Goal: Task Accomplishment & Management: Manage account settings

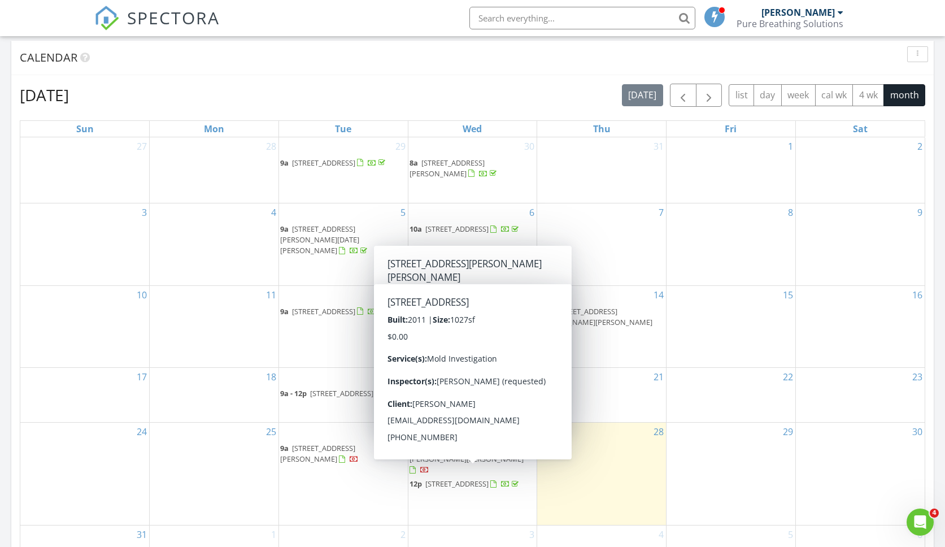
scroll to position [443, 0]
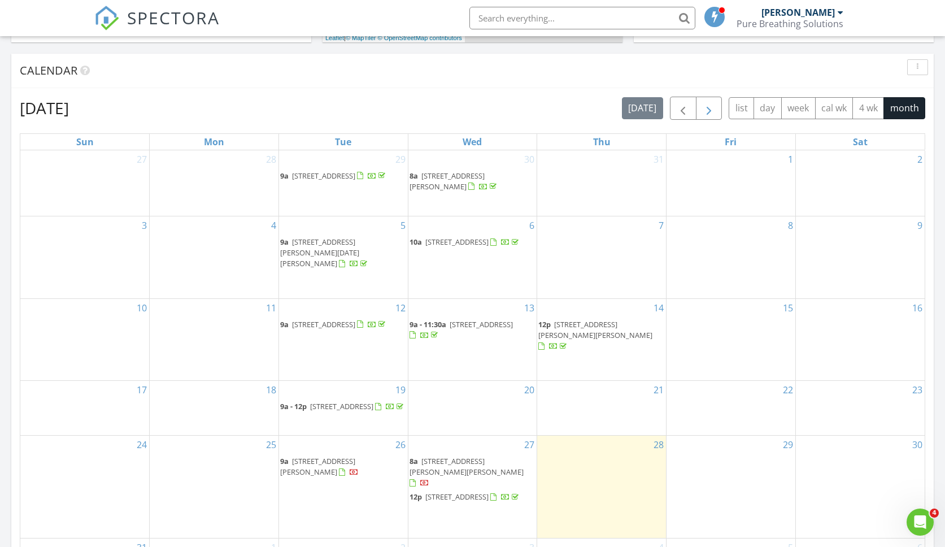
click at [713, 110] on span "button" at bounding box center [709, 109] width 14 height 14
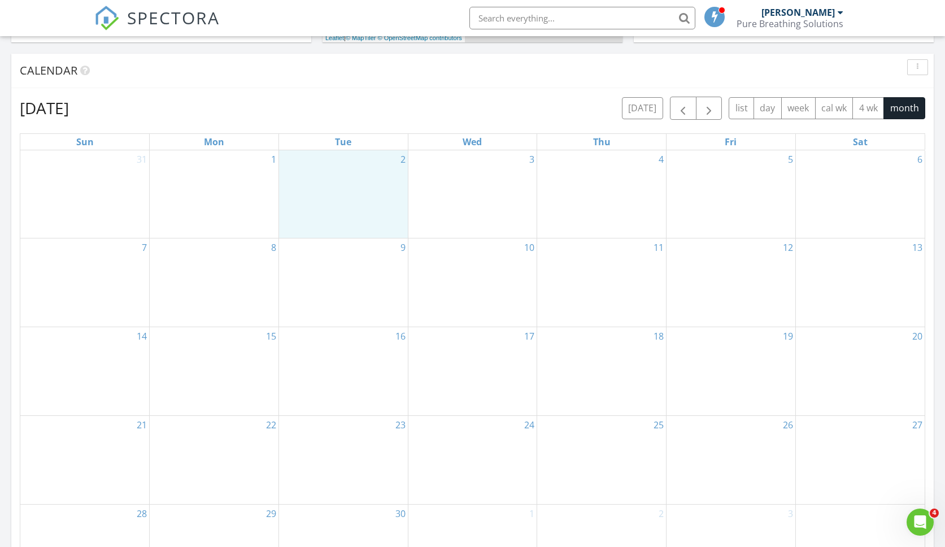
click at [324, 190] on div "2" at bounding box center [343, 194] width 129 height 88
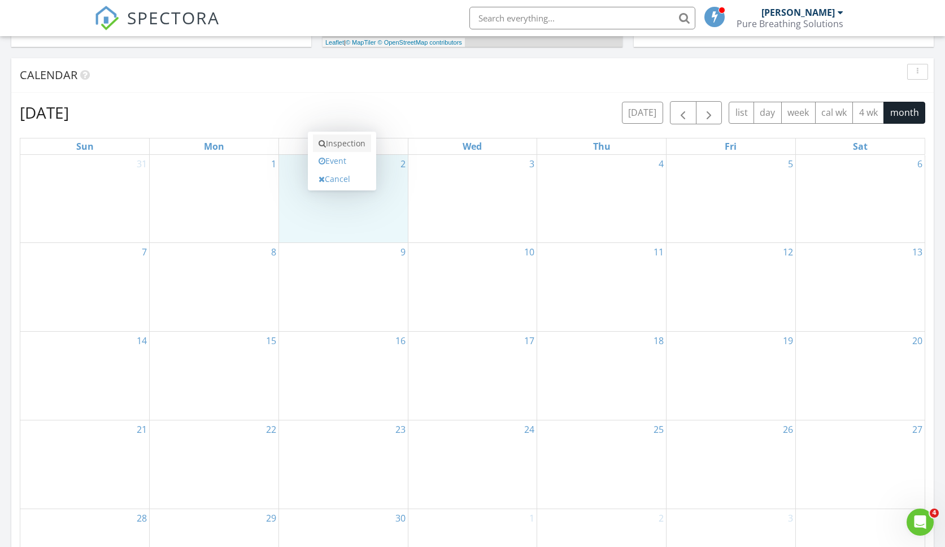
click at [362, 142] on link "Inspection" at bounding box center [342, 143] width 58 height 18
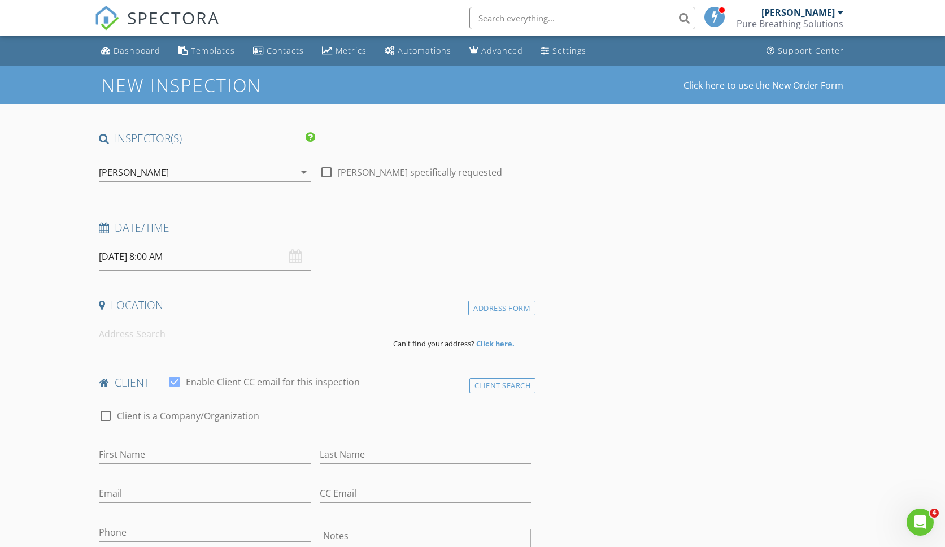
click at [331, 173] on div at bounding box center [326, 172] width 19 height 19
checkbox input "true"
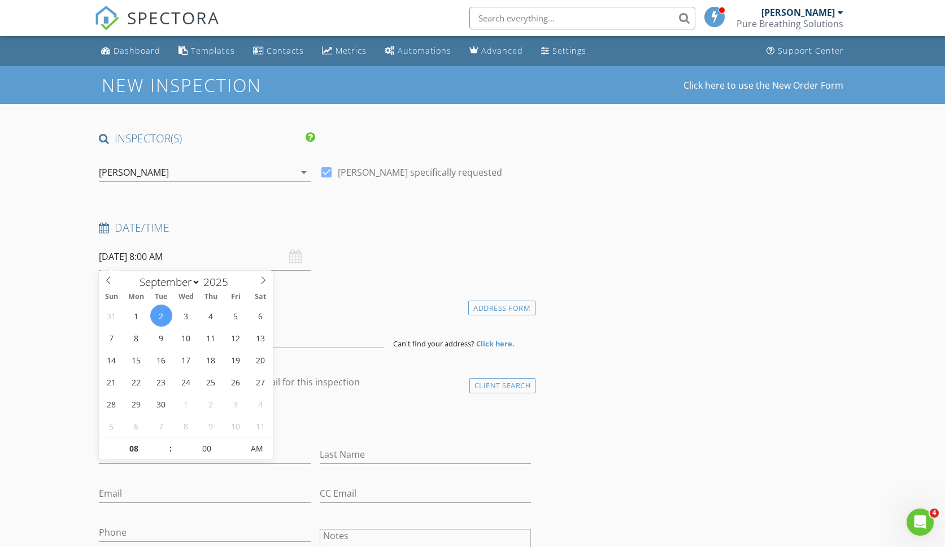
click at [305, 254] on input "09/02/2025 8:00 AM" at bounding box center [204, 257] width 211 height 28
type input "09"
type input "09/02/2025 9:00 AM"
click at [165, 444] on span at bounding box center [164, 442] width 8 height 11
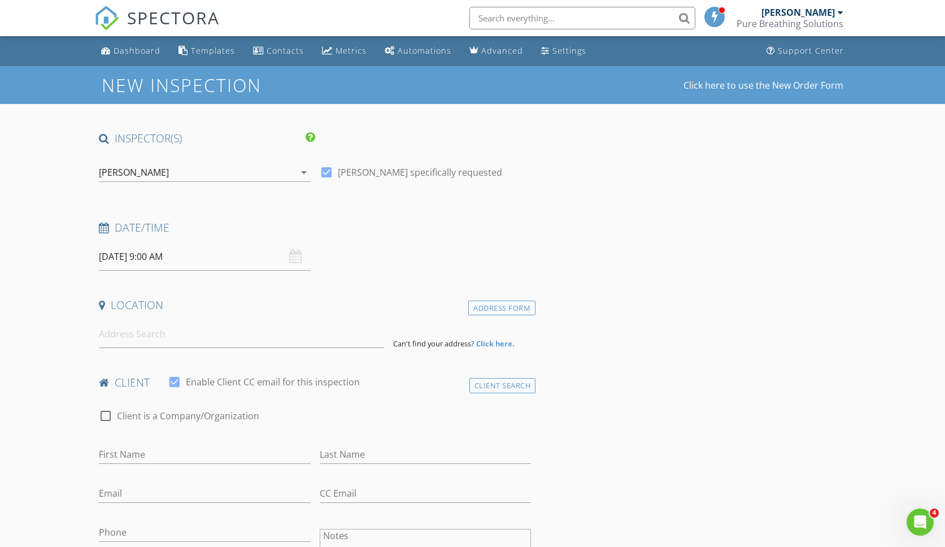
drag, startPoint x: 180, startPoint y: 340, endPoint x: 257, endPoint y: 352, distance: 77.7
click at [180, 340] on input at bounding box center [241, 334] width 285 height 28
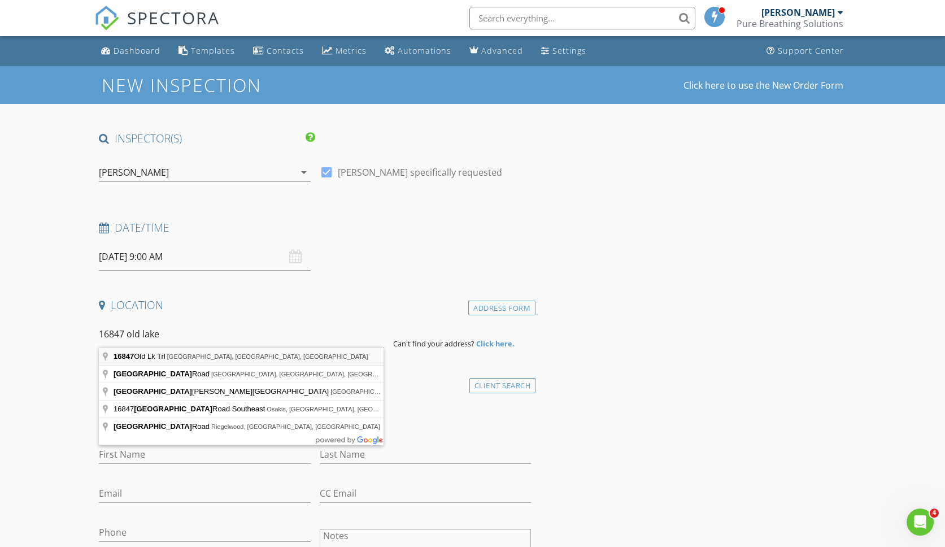
type input "16847 Old Lk Trl, Brainerd, MN, USA"
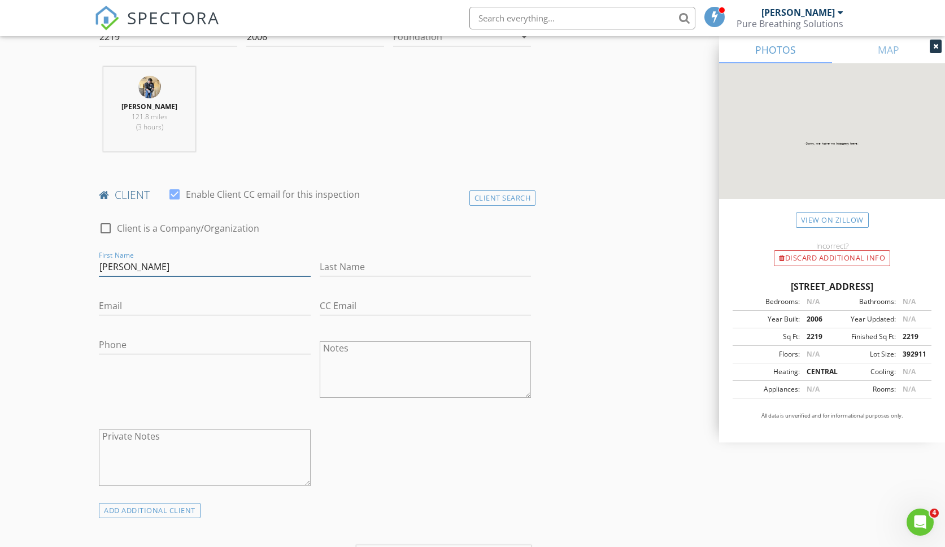
scroll to position [418, 0]
type input "Brittney"
type input "Sogge"
paste input "britsogge@gmail.com"
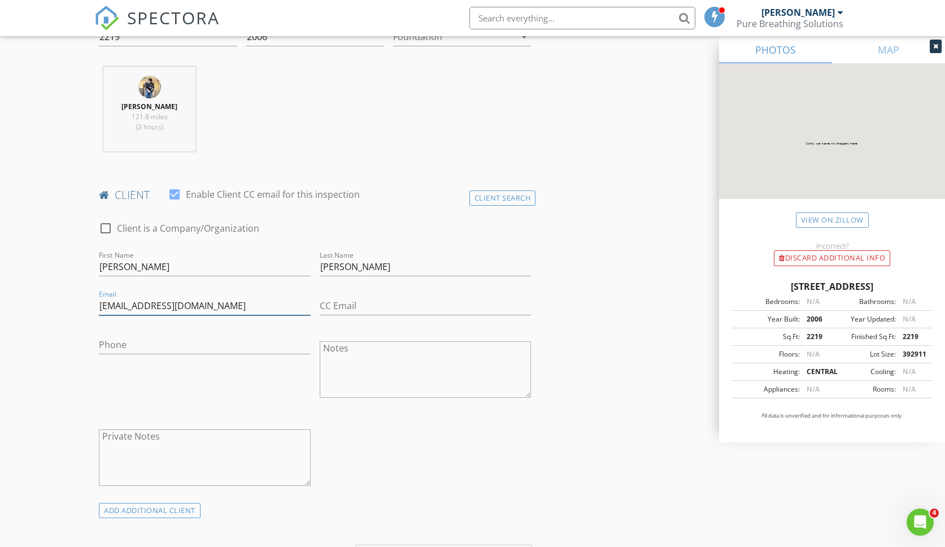
type input "britsogge@gmail.com"
paste input "320-808-0188"
type input "320-808-0188"
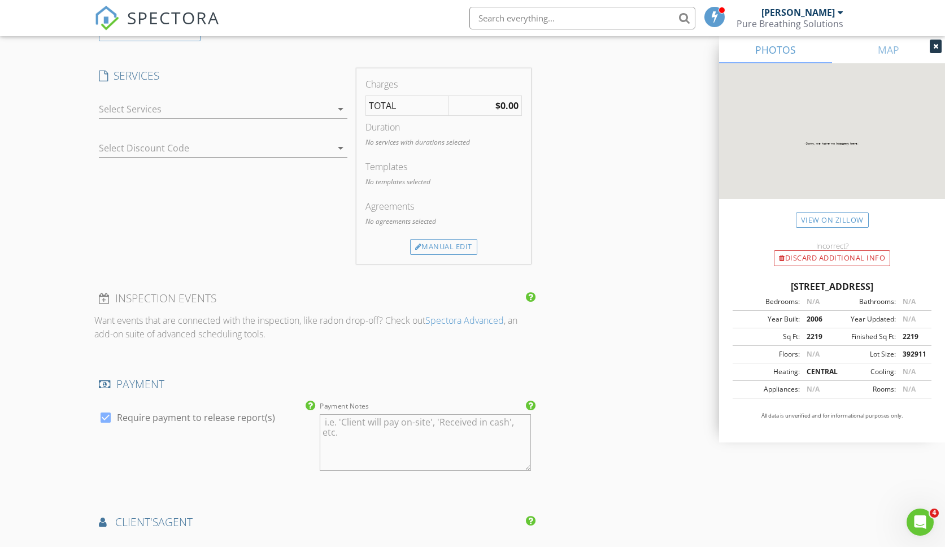
scroll to position [894, 1]
click at [285, 113] on div at bounding box center [215, 110] width 232 height 18
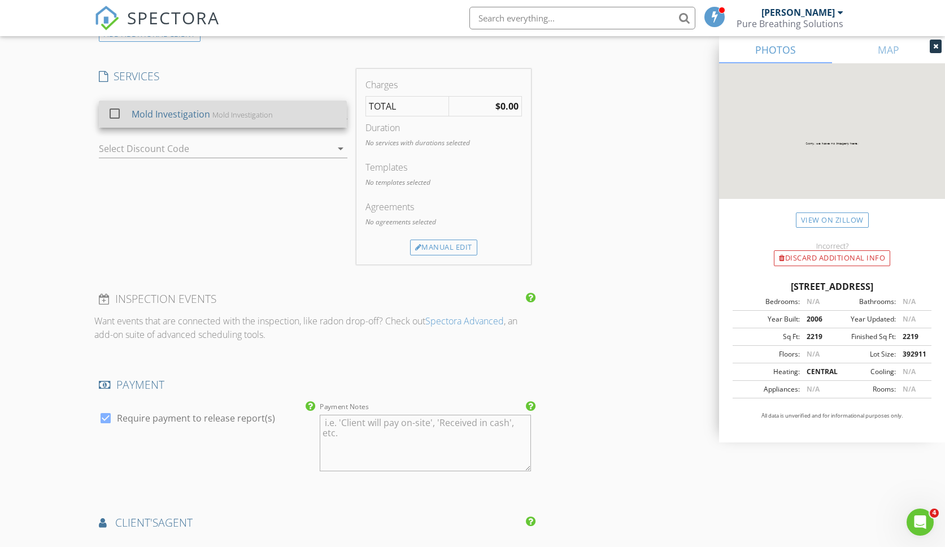
click at [211, 112] on div "Mold Investigation Mold Investigation" at bounding box center [235, 114] width 206 height 23
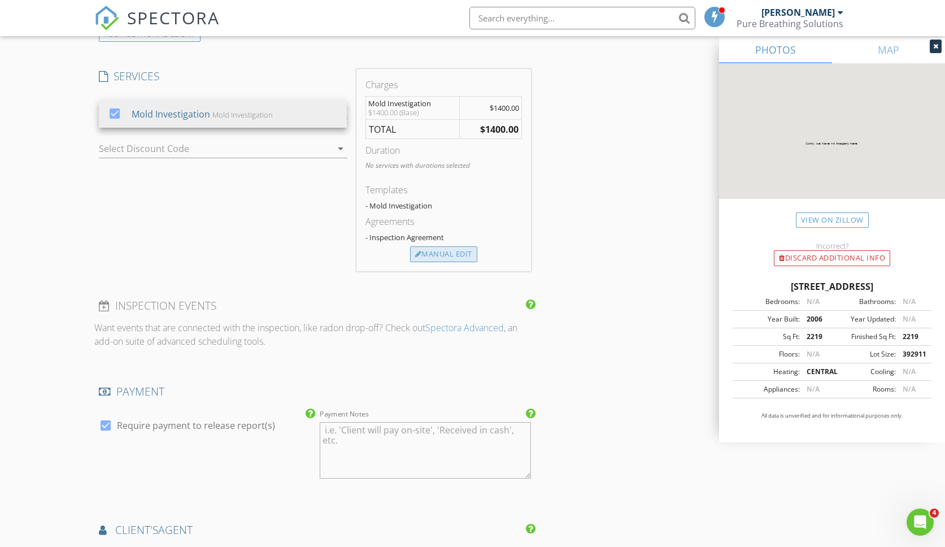
click at [440, 248] on div "Manual Edit" at bounding box center [443, 254] width 67 height 16
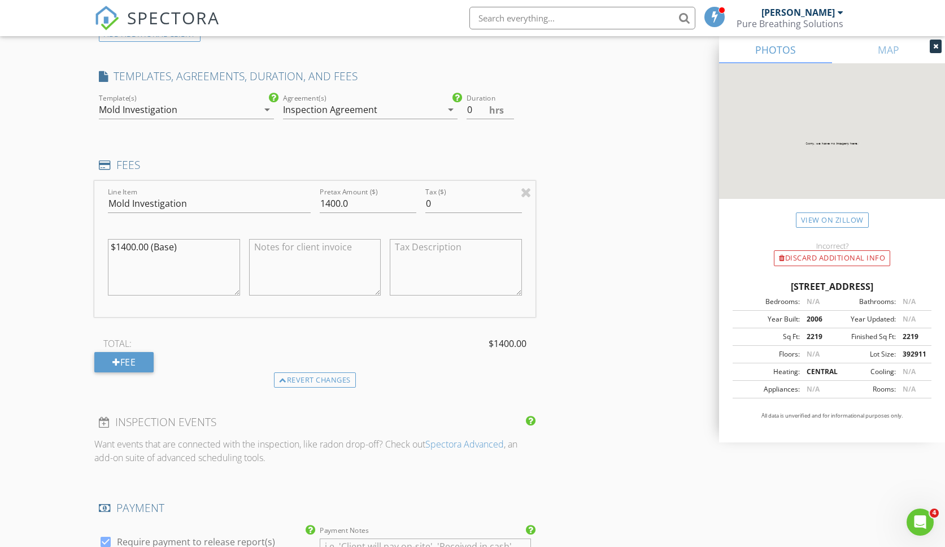
click at [128, 243] on textarea "$1400.00 (Base)" at bounding box center [174, 267] width 132 height 56
type textarea "$1600.00 (Base)"
click at [616, 368] on div "INSPECTOR(S) check_box Matthew Kargas PRIMARY Matthew Kargas arrow_drop_down ch…" at bounding box center [471, 224] width 755 height 1975
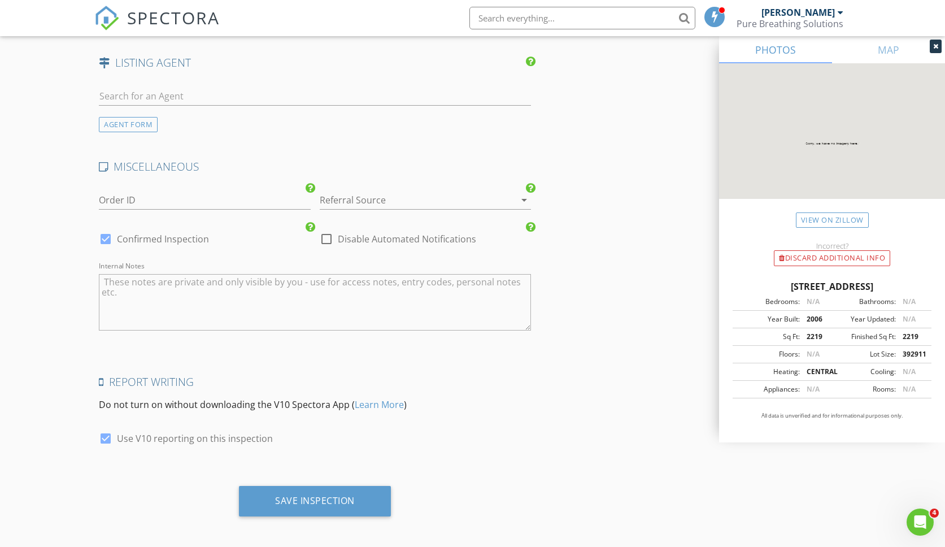
scroll to position [1581, 0]
click at [304, 507] on div "Save Inspection" at bounding box center [315, 501] width 152 height 30
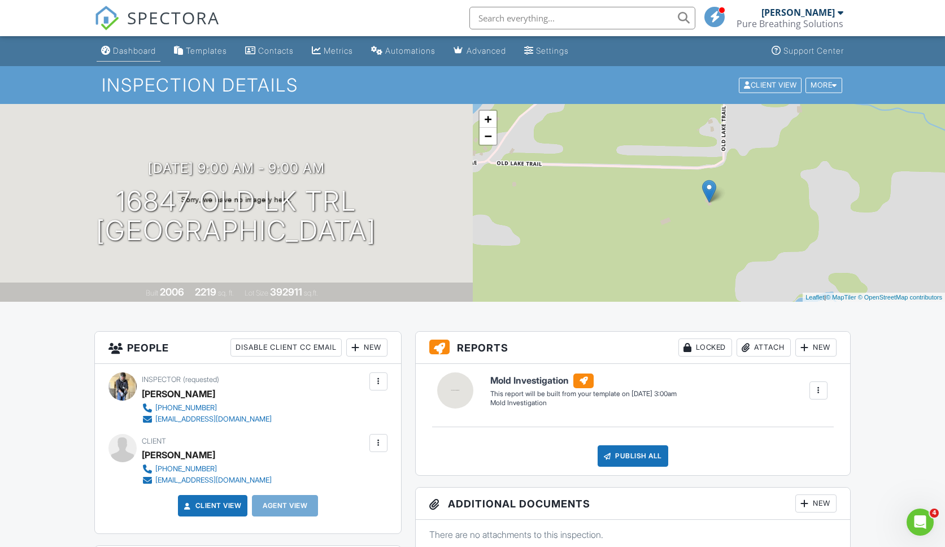
click at [137, 54] on div "Dashboard" at bounding box center [134, 51] width 43 height 10
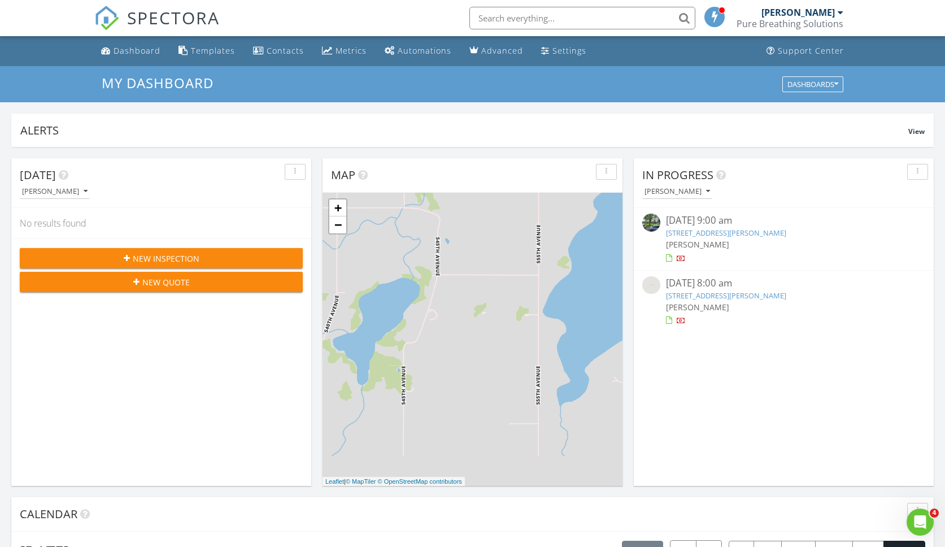
click at [78, 190] on div "[PERSON_NAME]" at bounding box center [54, 191] width 65 height 8
click at [176, 162] on div "[DATE] [PERSON_NAME]" at bounding box center [161, 183] width 300 height 50
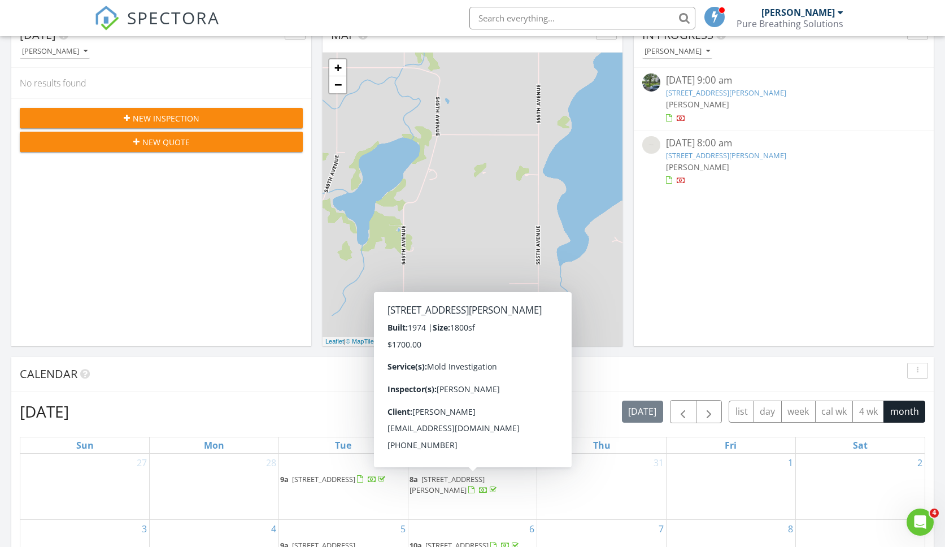
scroll to position [257, 0]
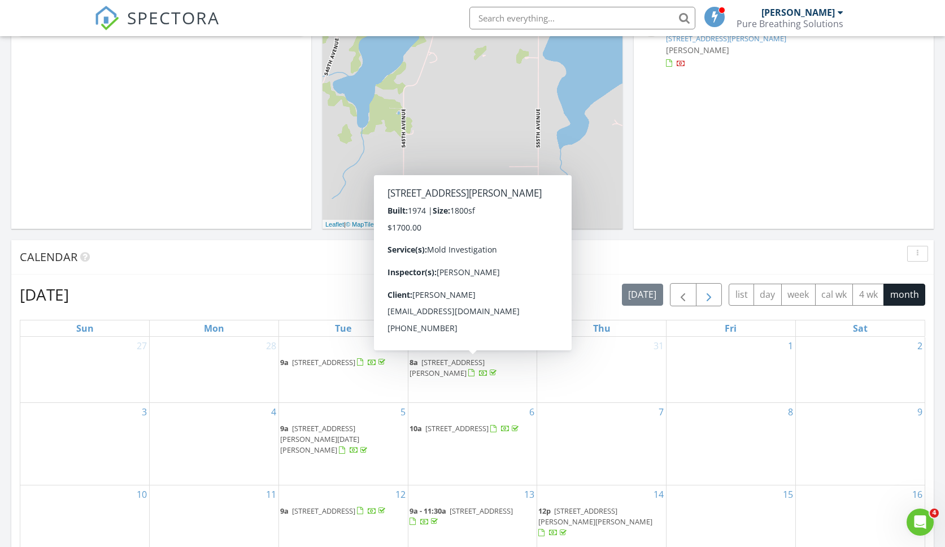
click at [714, 299] on span "button" at bounding box center [709, 295] width 14 height 14
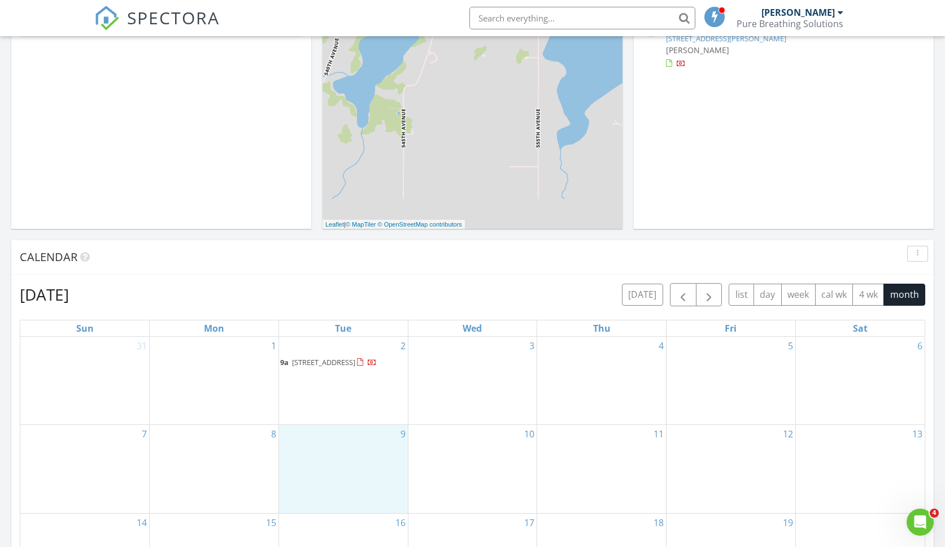
click at [330, 444] on div "9" at bounding box center [343, 469] width 129 height 88
click at [340, 399] on link "Inspection" at bounding box center [342, 397] width 58 height 18
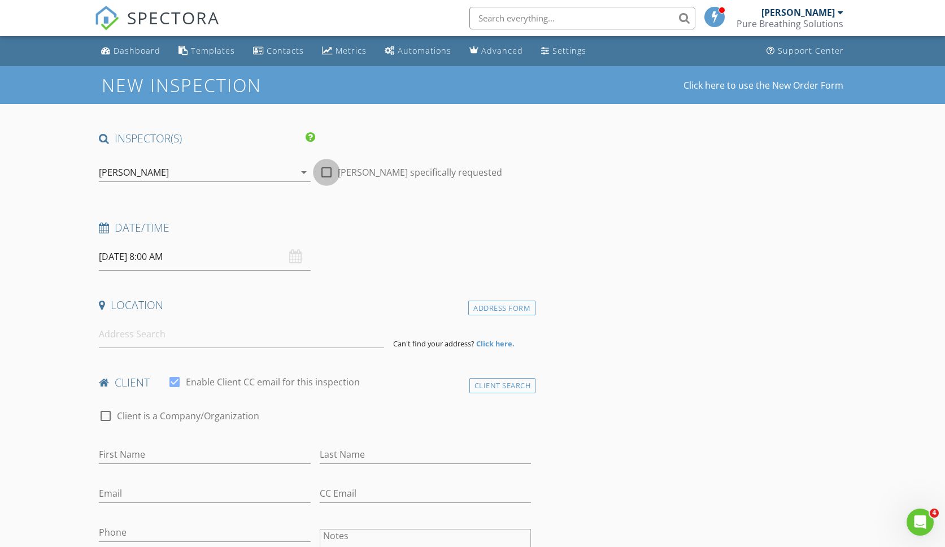
click at [327, 172] on div at bounding box center [326, 172] width 19 height 19
checkbox input "true"
drag, startPoint x: 140, startPoint y: 256, endPoint x: 151, endPoint y: 254, distance: 11.5
click at [139, 256] on input "09/09/2025 8:00 AM" at bounding box center [204, 257] width 211 height 28
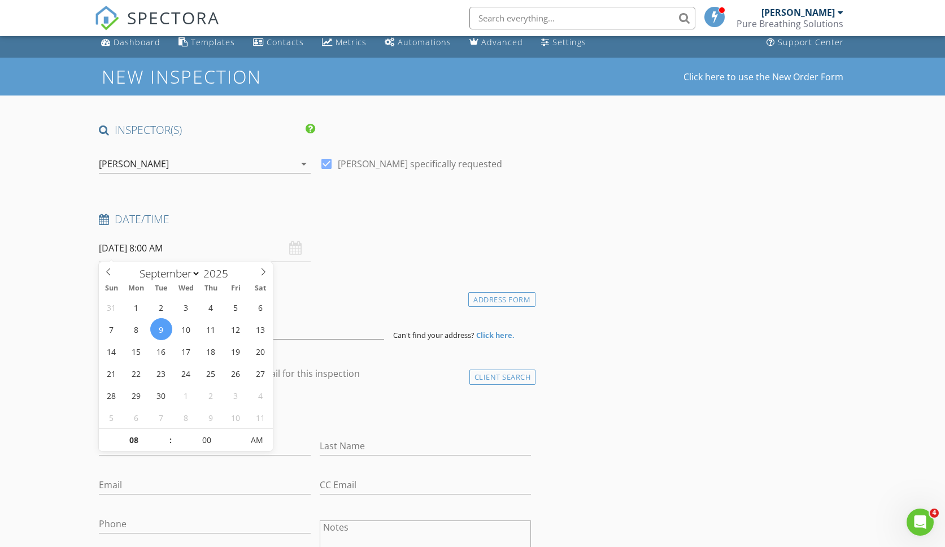
scroll to position [8, 0]
click at [493, 216] on h4 "Date/Time" at bounding box center [315, 219] width 432 height 15
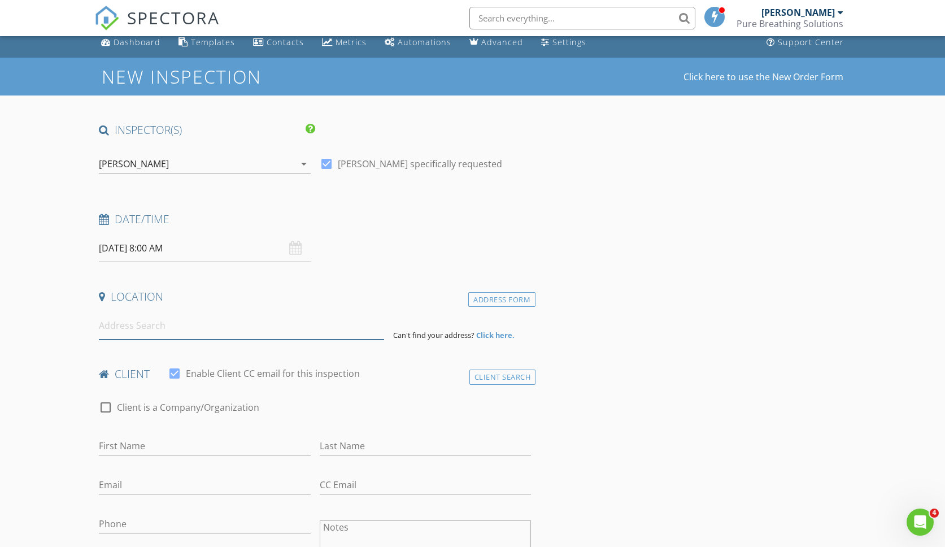
click at [162, 332] on input at bounding box center [241, 326] width 285 height 28
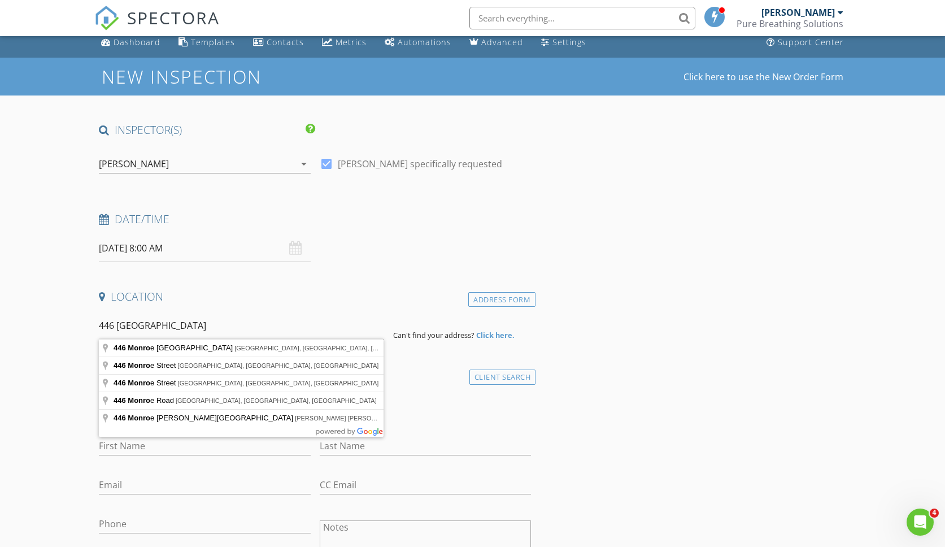
type input "446 Monroe Street Southeast, Hutchinson, MN, USA"
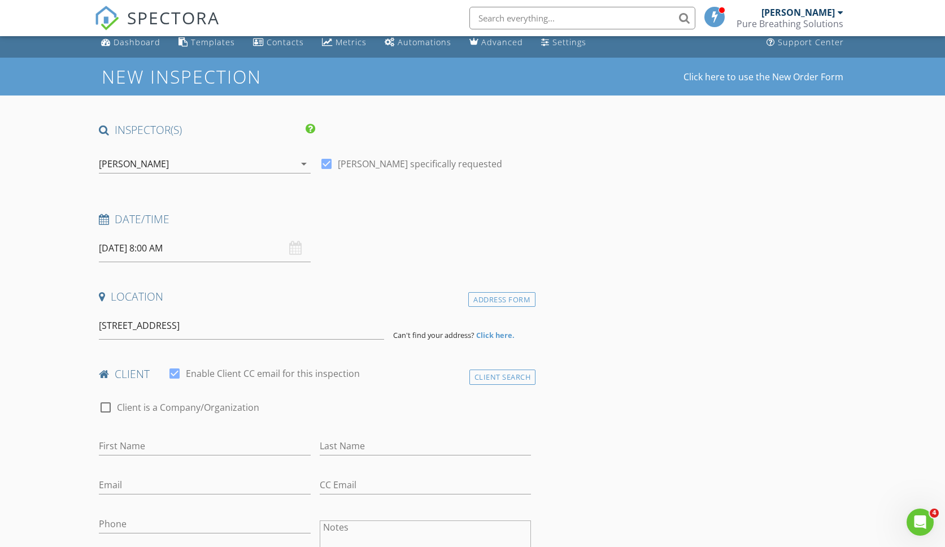
drag, startPoint x: 820, startPoint y: 150, endPoint x: 279, endPoint y: 343, distance: 573.8
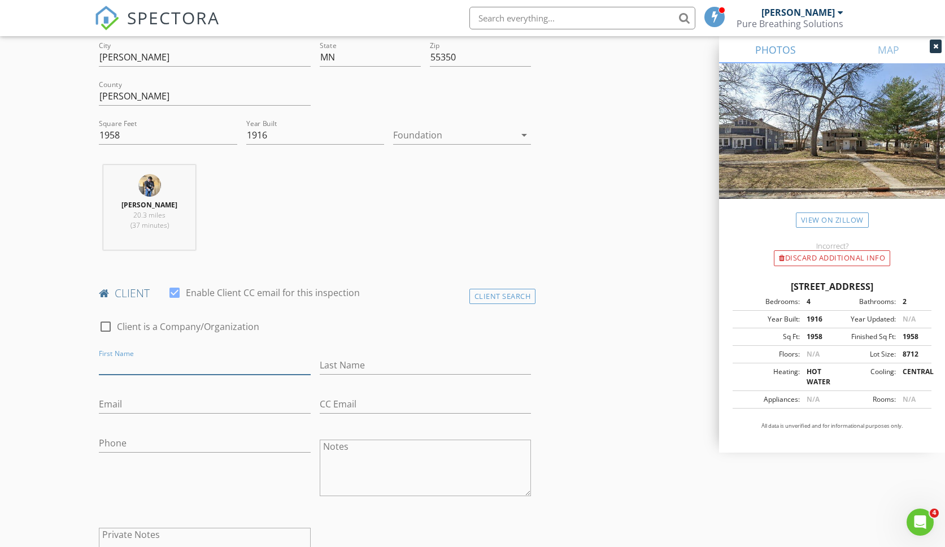
scroll to position [320, 0]
type input "[PERSON_NAME]"
paste input "[EMAIL_ADDRESS][DOMAIN_NAME]"
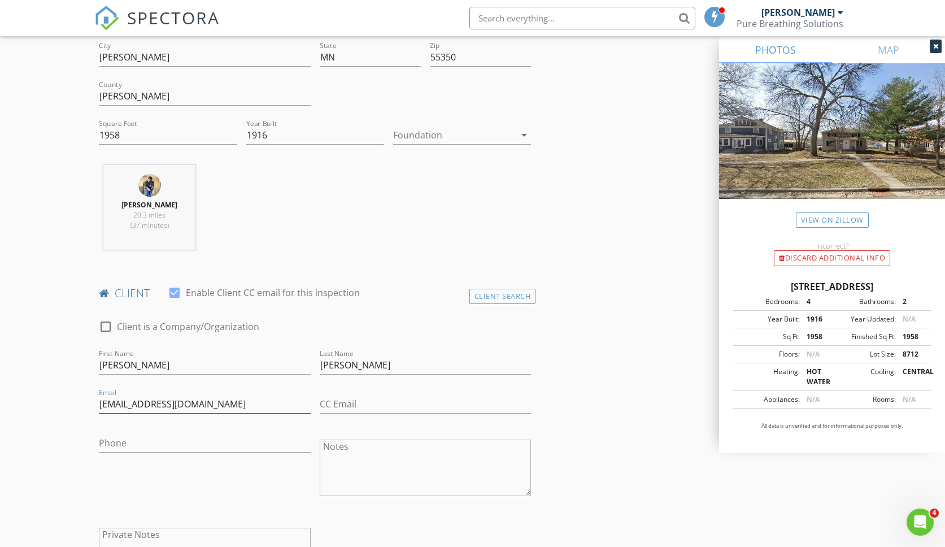
type input "[EMAIL_ADDRESS][DOMAIN_NAME]"
paste input "[PHONE_NUMBER]"
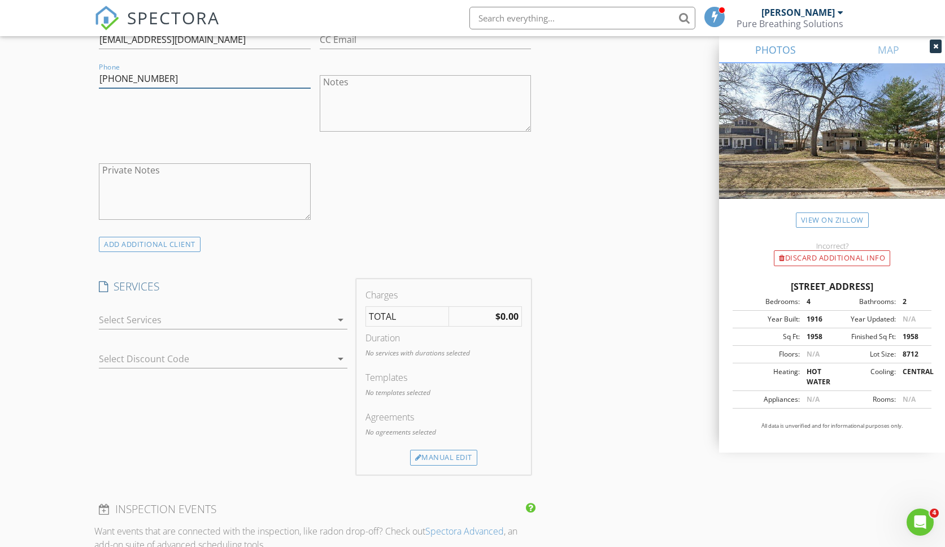
scroll to position [683, 2]
type input "952-486-2721"
click at [273, 321] on div at bounding box center [215, 321] width 232 height 18
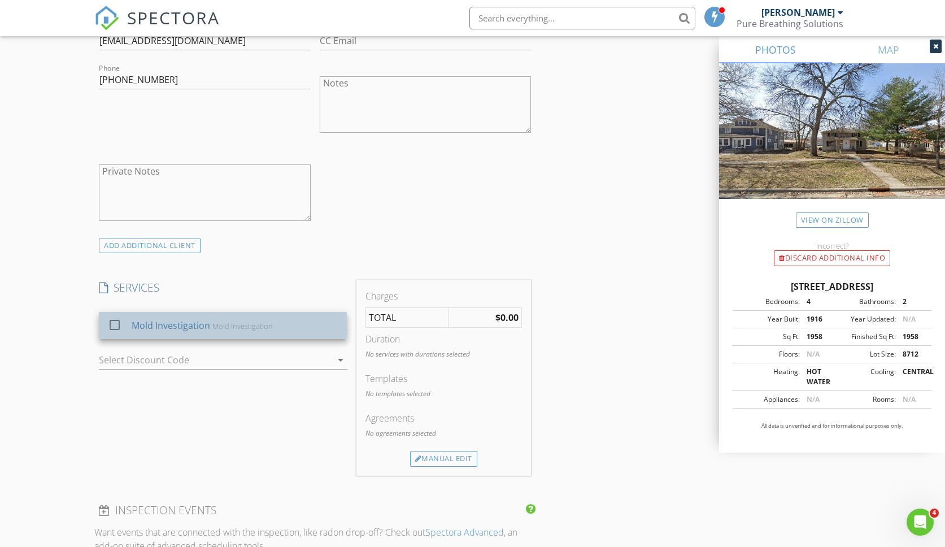
click at [137, 319] on div "Mold Investigation" at bounding box center [171, 325] width 78 height 14
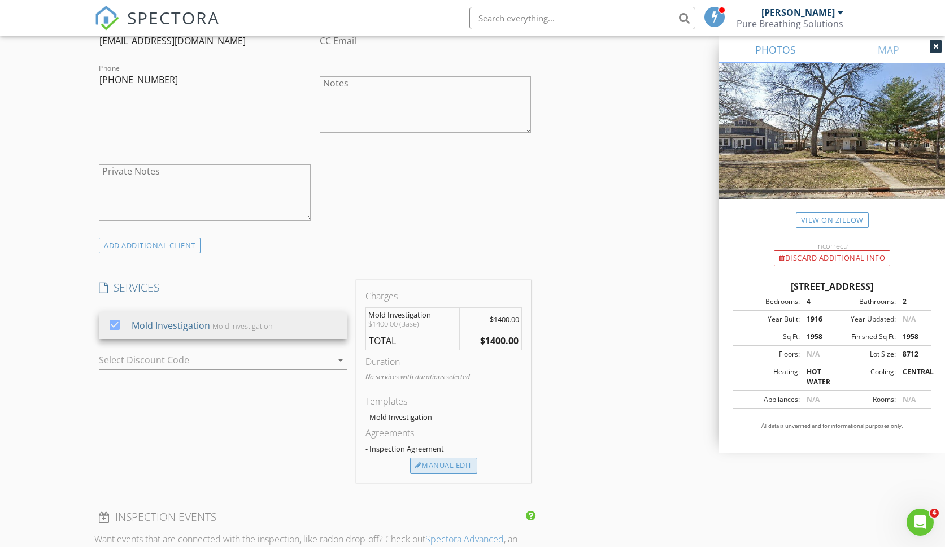
scroll to position [684, 0]
click at [423, 467] on div "Manual Edit" at bounding box center [443, 465] width 67 height 16
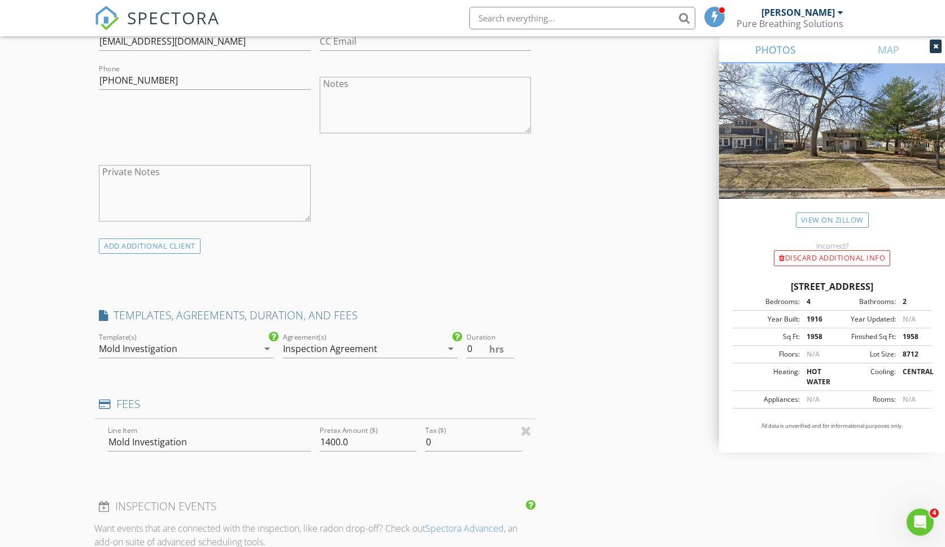
scroll to position [681, 0]
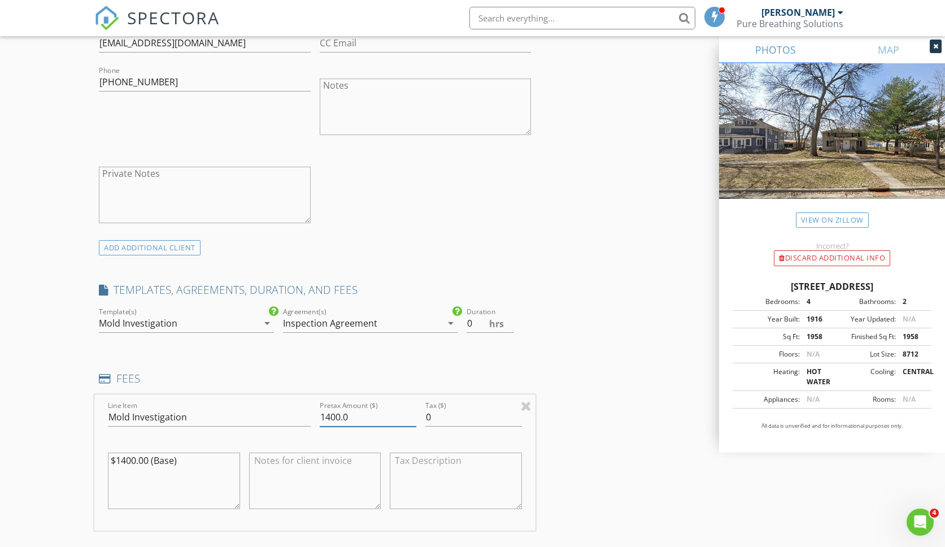
click at [334, 414] on input "1400.0" at bounding box center [368, 417] width 97 height 19
click at [331, 413] on input "1400.0" at bounding box center [368, 417] width 97 height 19
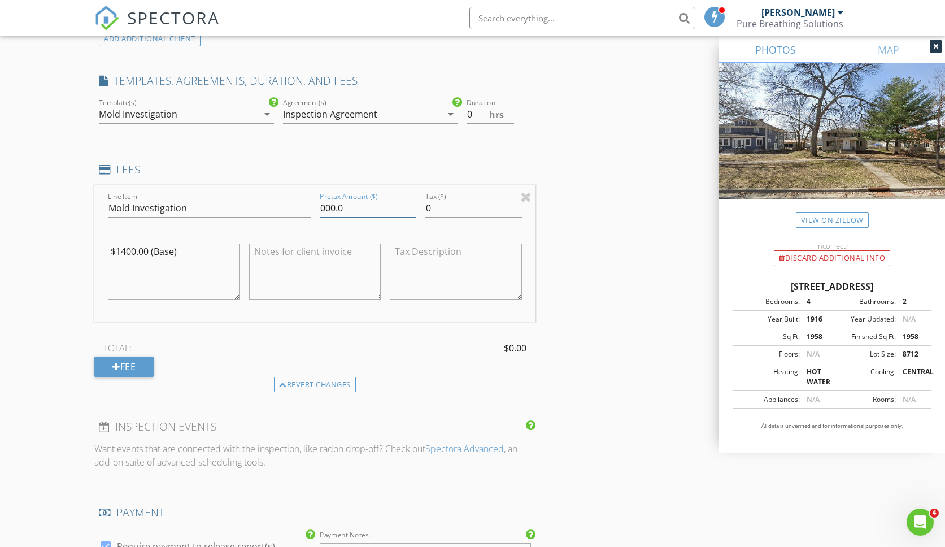
scroll to position [996, 0]
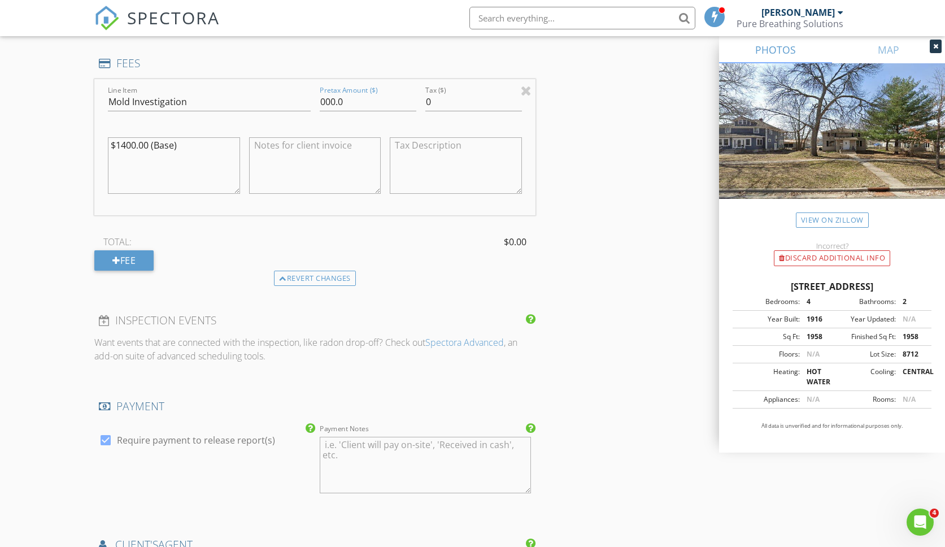
click at [367, 224] on div "Line Item Mold Investigation Pretax Amount ($) 000.0 Tax ($) 0 $1400.00 (Base) …" at bounding box center [314, 174] width 441 height 191
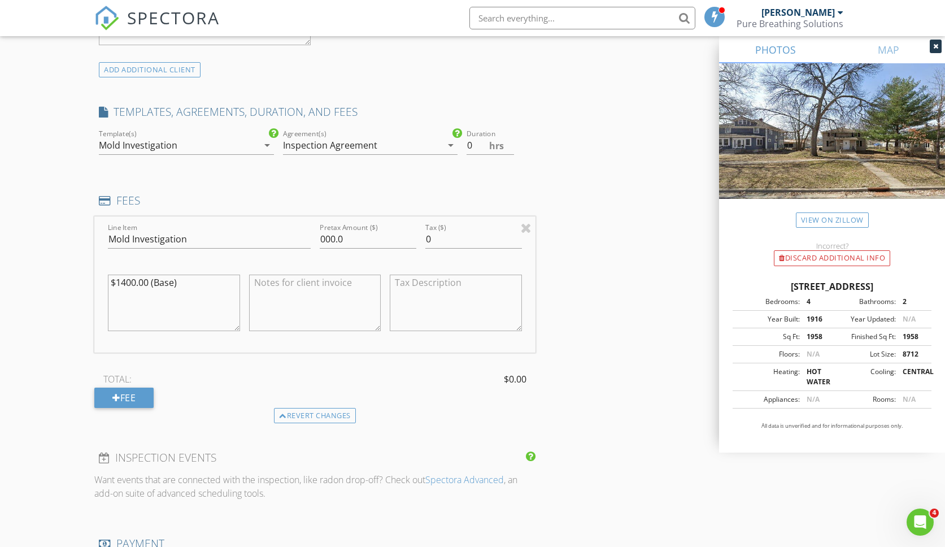
scroll to position [831, 0]
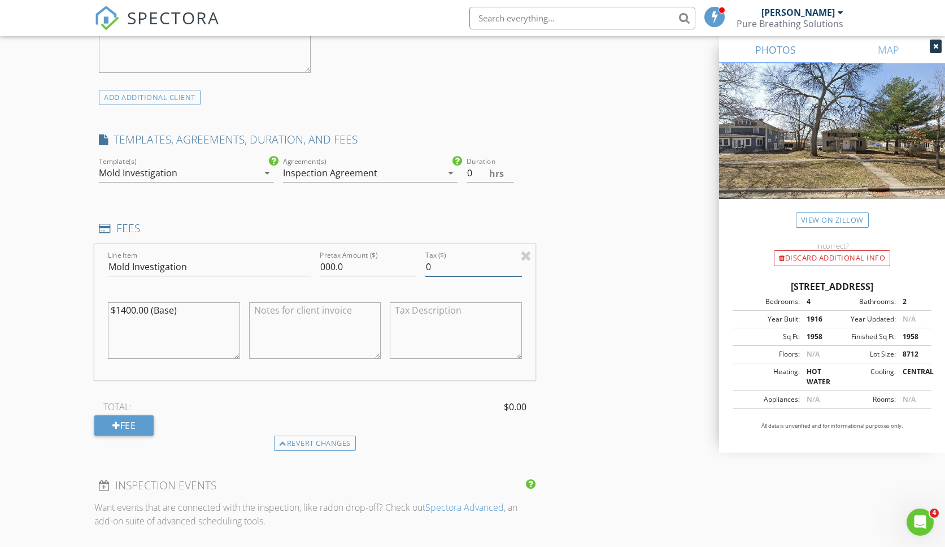
click at [465, 263] on input "0" at bounding box center [473, 266] width 97 height 19
drag, startPoint x: 217, startPoint y: 330, endPoint x: 222, endPoint y: 325, distance: 7.2
click at [217, 330] on textarea "$1400.00 (Base)" at bounding box center [174, 330] width 132 height 56
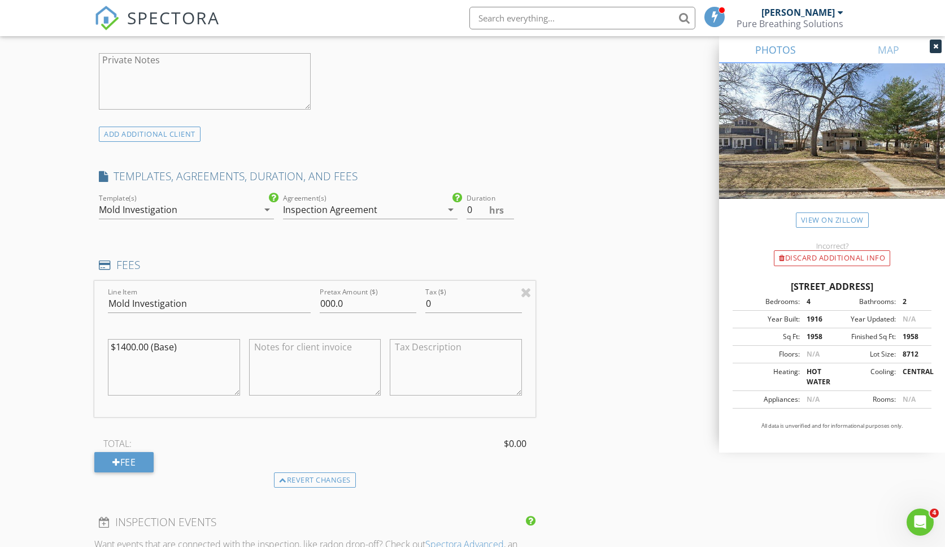
scroll to position [786, 0]
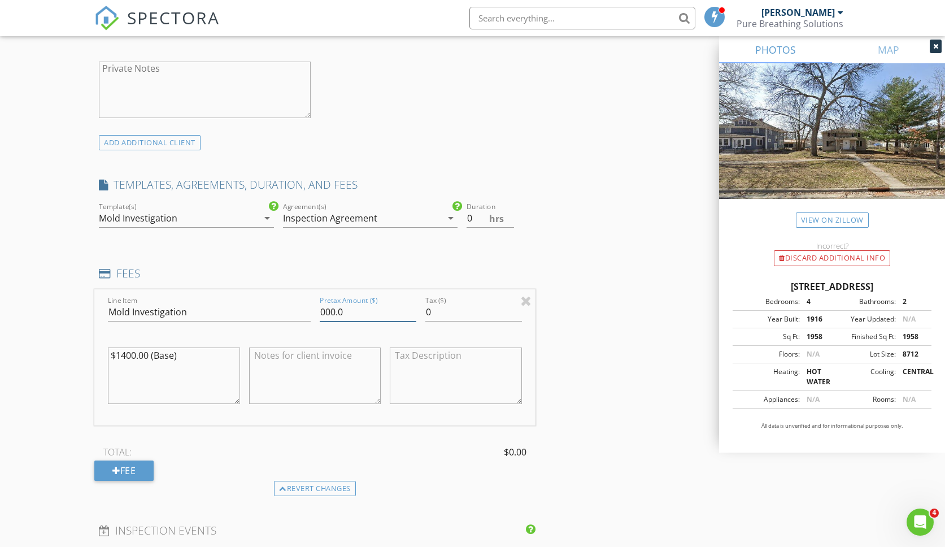
click at [325, 315] on input "000.0" at bounding box center [368, 312] width 97 height 19
type input "0"
click at [475, 335] on div at bounding box center [456, 378] width 132 height 86
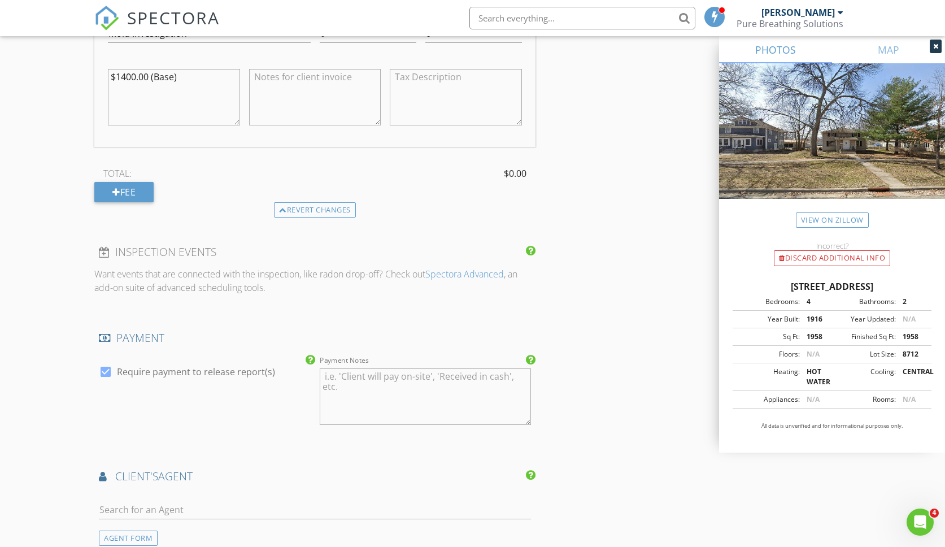
scroll to position [1071, 0]
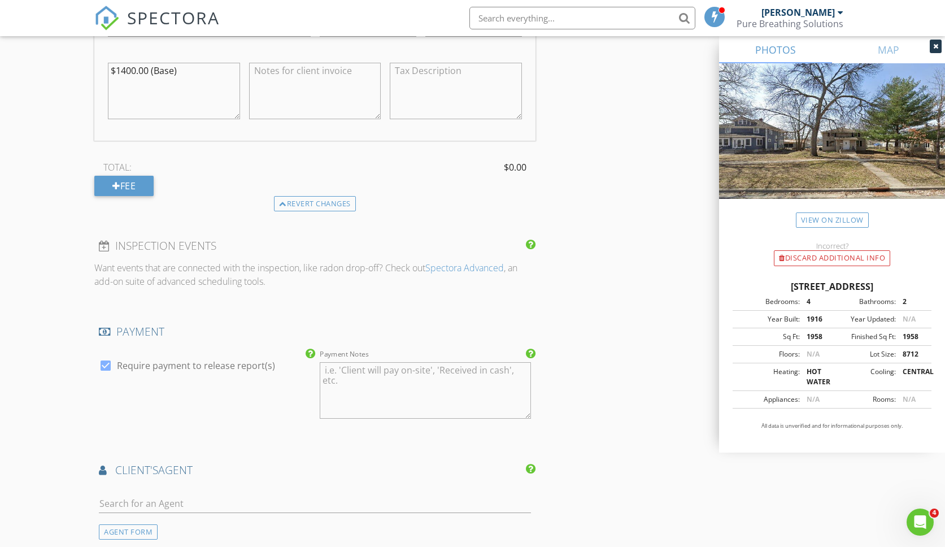
click at [107, 362] on div at bounding box center [105, 365] width 19 height 19
checkbox input "false"
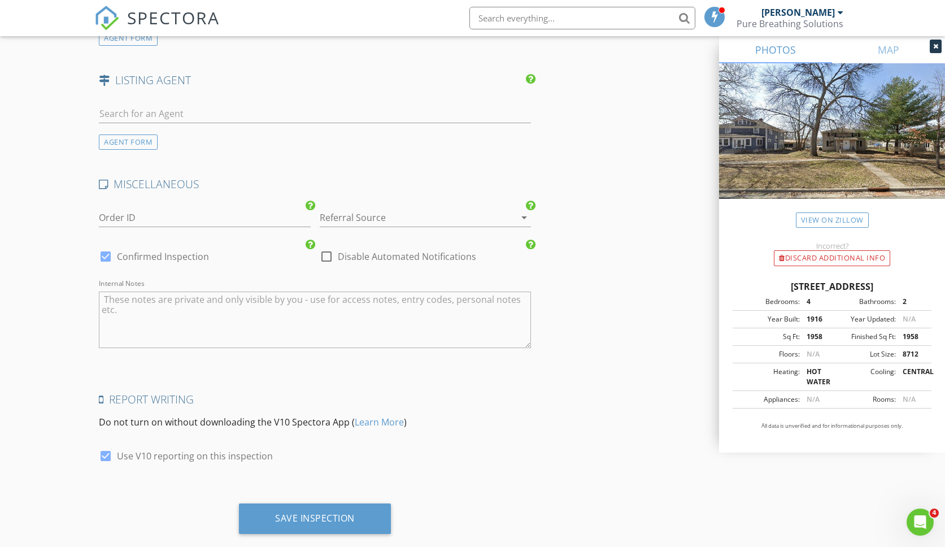
scroll to position [1565, 0]
click at [340, 514] on div "Save Inspection" at bounding box center [315, 517] width 80 height 11
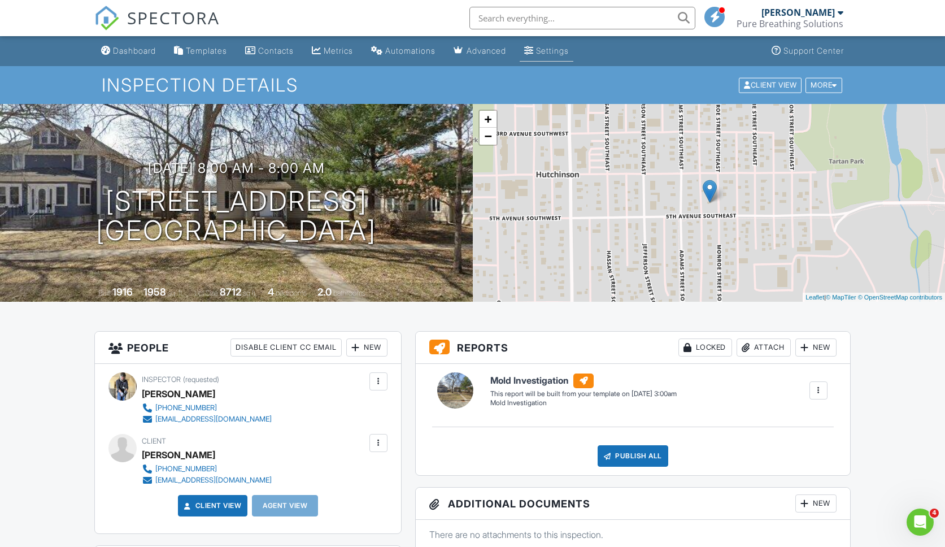
click at [550, 51] on link "Settings" at bounding box center [546, 51] width 54 height 21
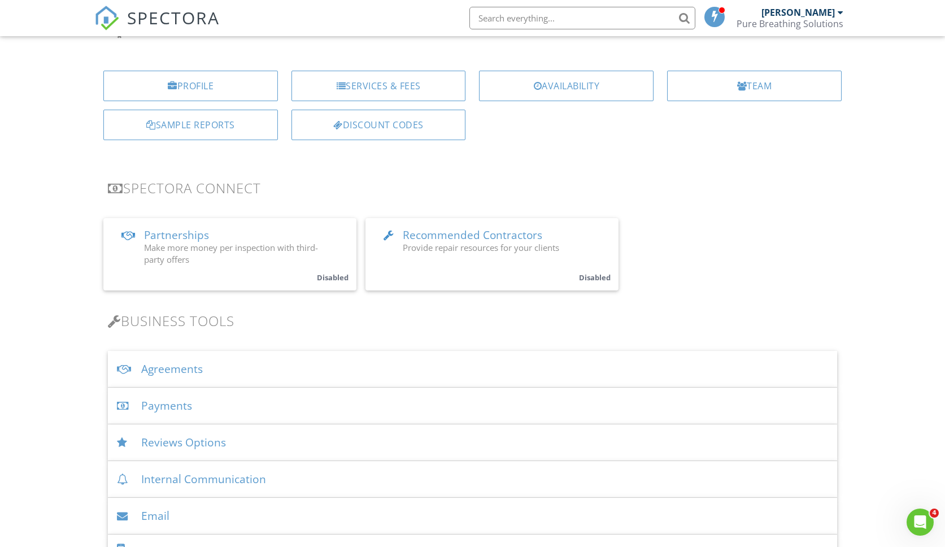
scroll to position [417, 0]
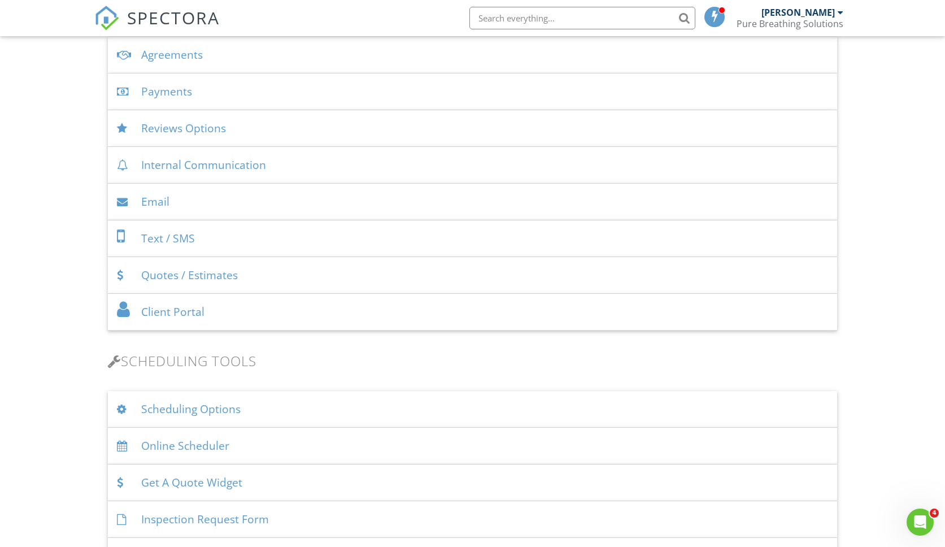
click at [189, 98] on div "Payments" at bounding box center [472, 91] width 728 height 37
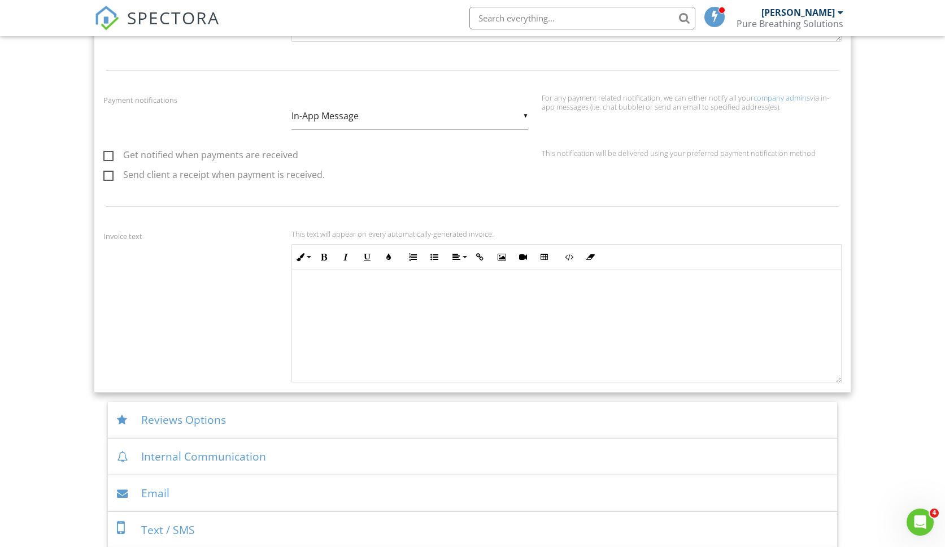
scroll to position [814, 0]
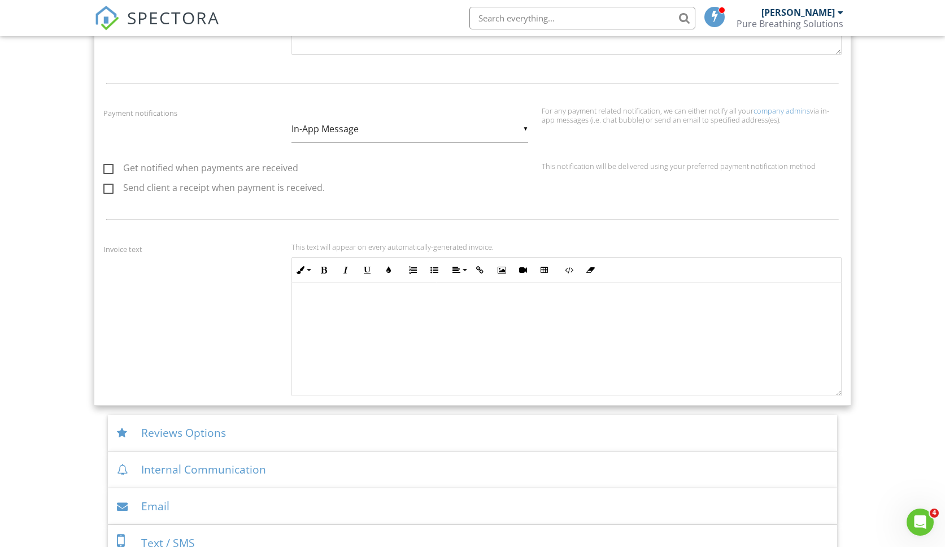
click at [526, 126] on div "▼ In-App Message In-App Message Email In-App Message Email" at bounding box center [409, 129] width 237 height 28
click at [384, 97] on div at bounding box center [472, 83] width 751 height 37
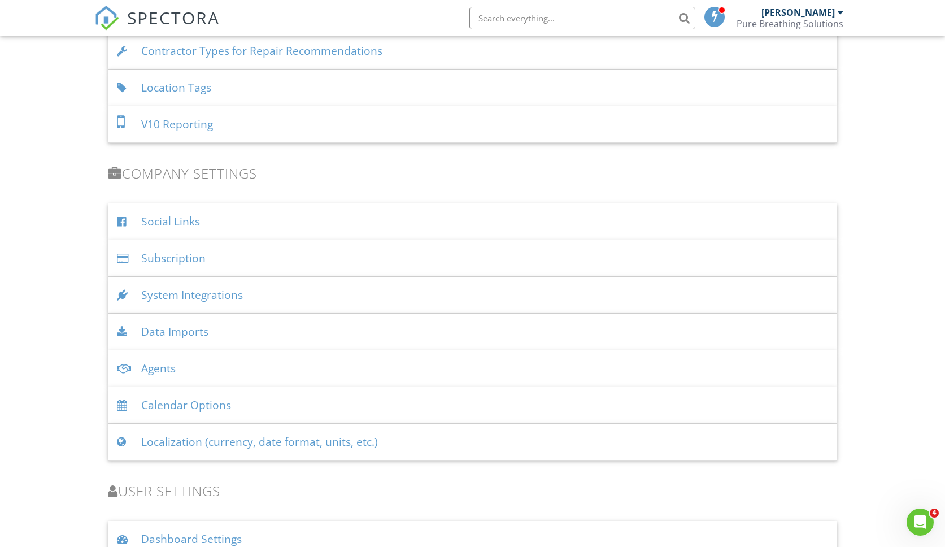
scroll to position [1943, 0]
click at [169, 367] on div "Agents" at bounding box center [472, 367] width 728 height 37
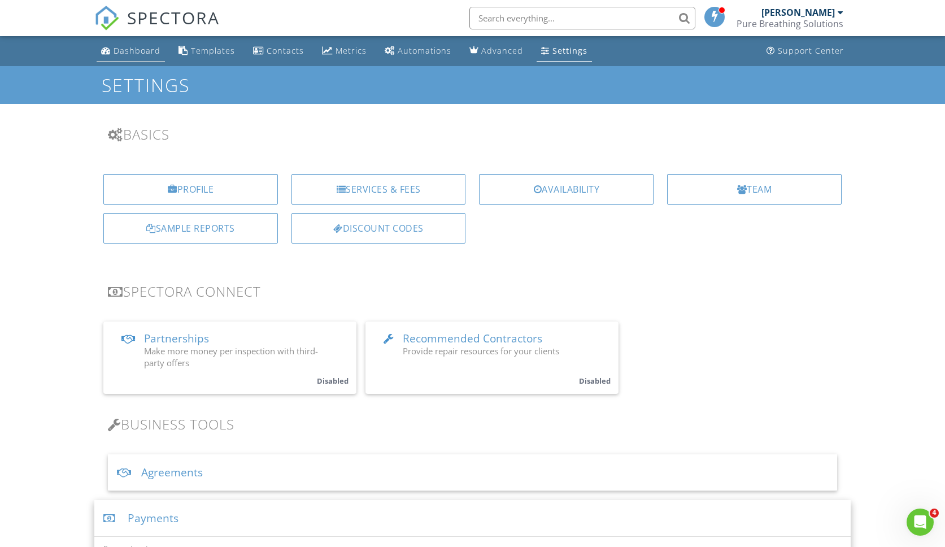
click at [132, 47] on div "Dashboard" at bounding box center [136, 50] width 47 height 11
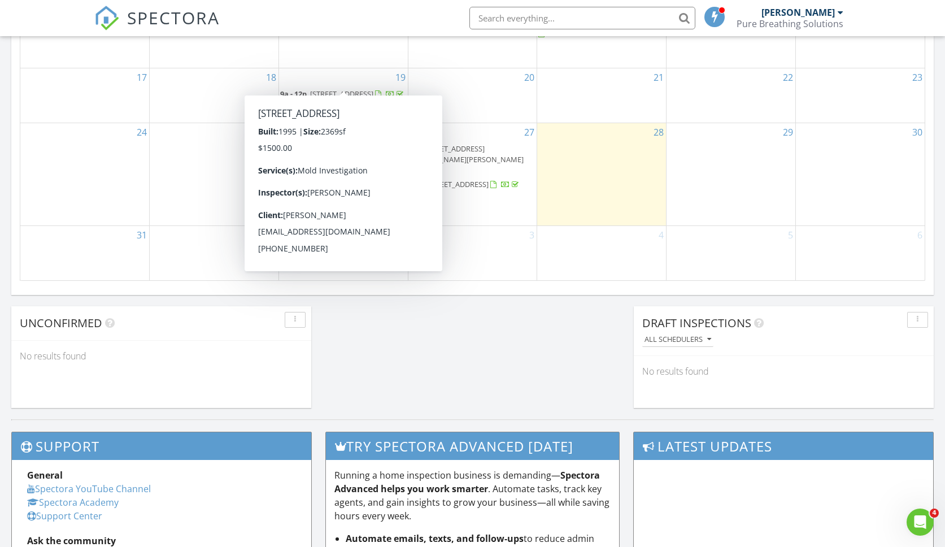
scroll to position [758, 0]
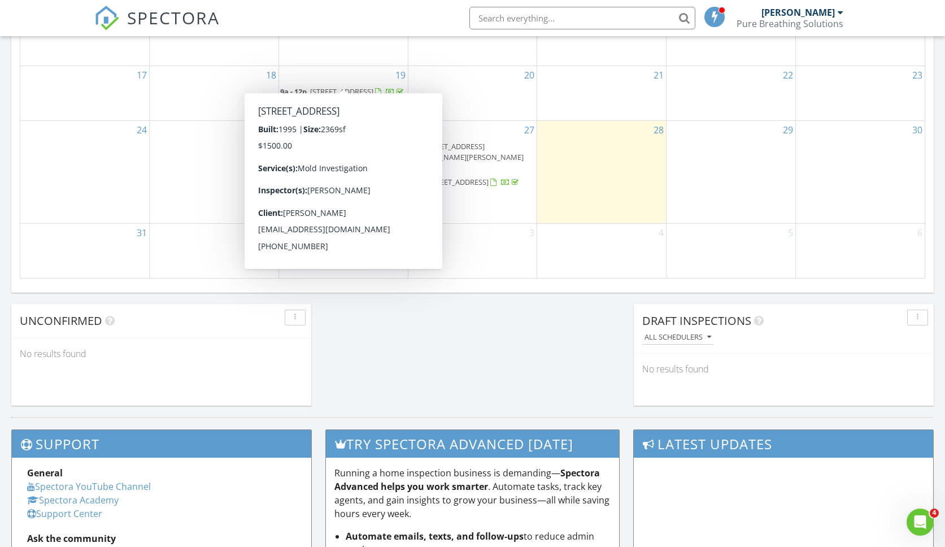
click at [679, 249] on div "5" at bounding box center [730, 251] width 129 height 54
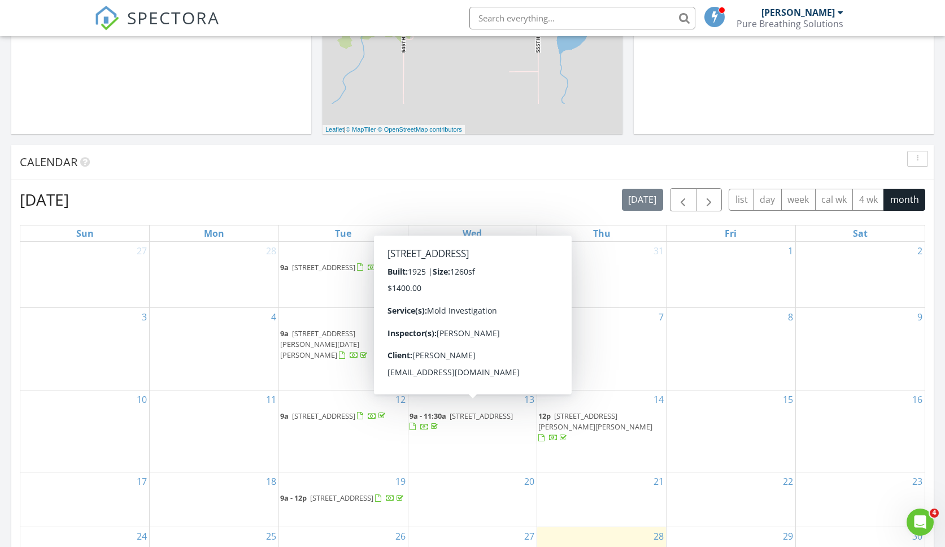
scroll to position [351, 0]
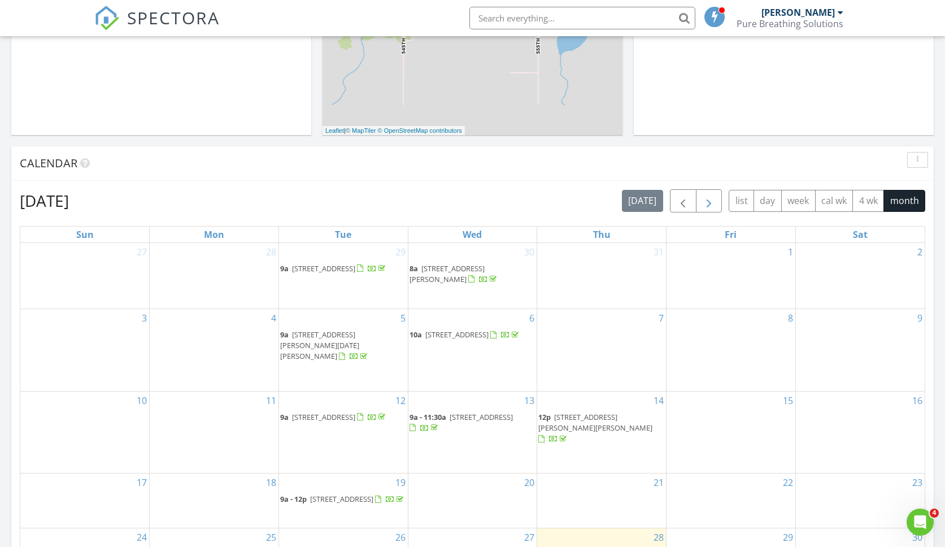
click at [702, 195] on span "button" at bounding box center [709, 201] width 14 height 14
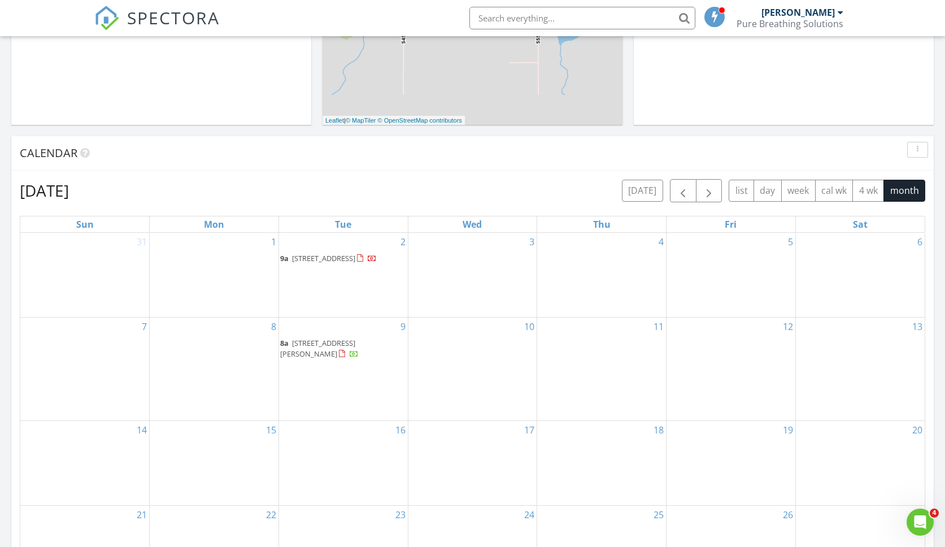
scroll to position [302, 0]
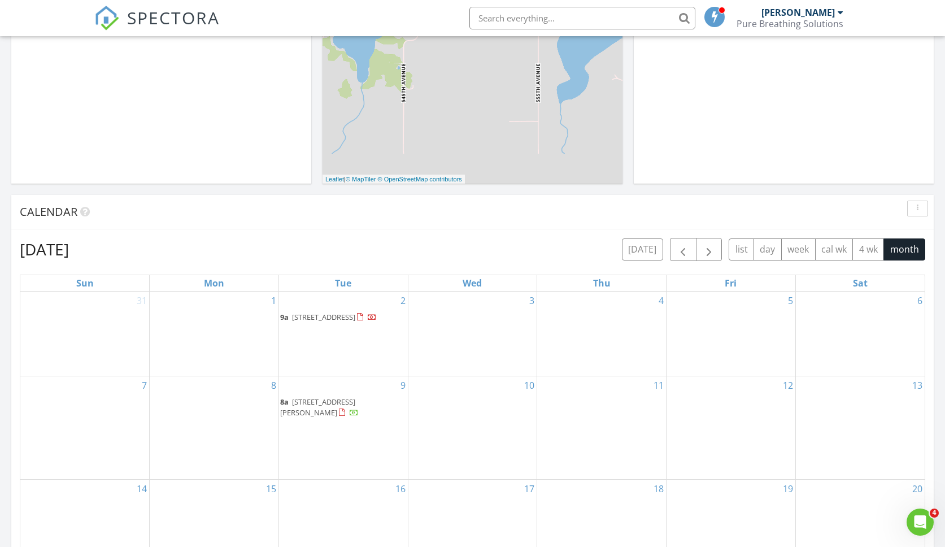
click at [454, 437] on div "10" at bounding box center [472, 427] width 129 height 103
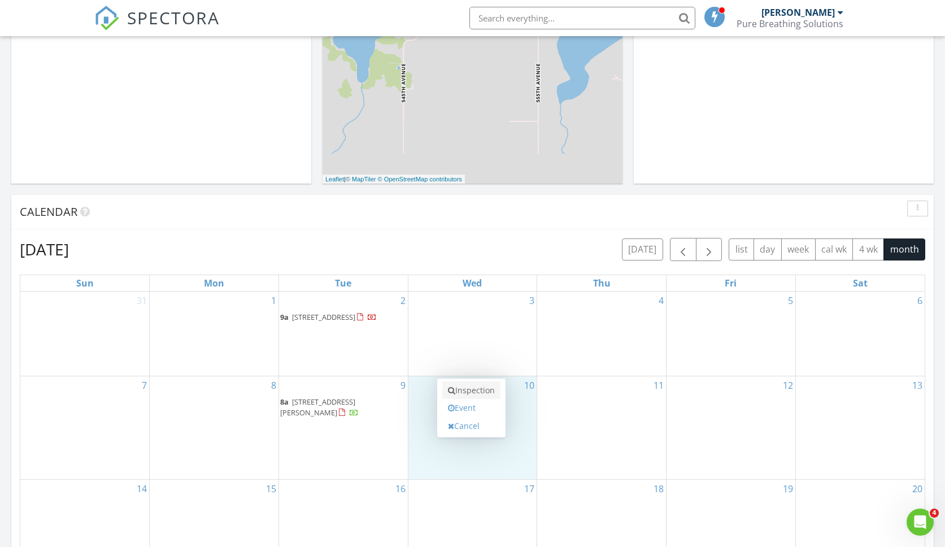
click at [464, 387] on link "Inspection" at bounding box center [471, 390] width 58 height 18
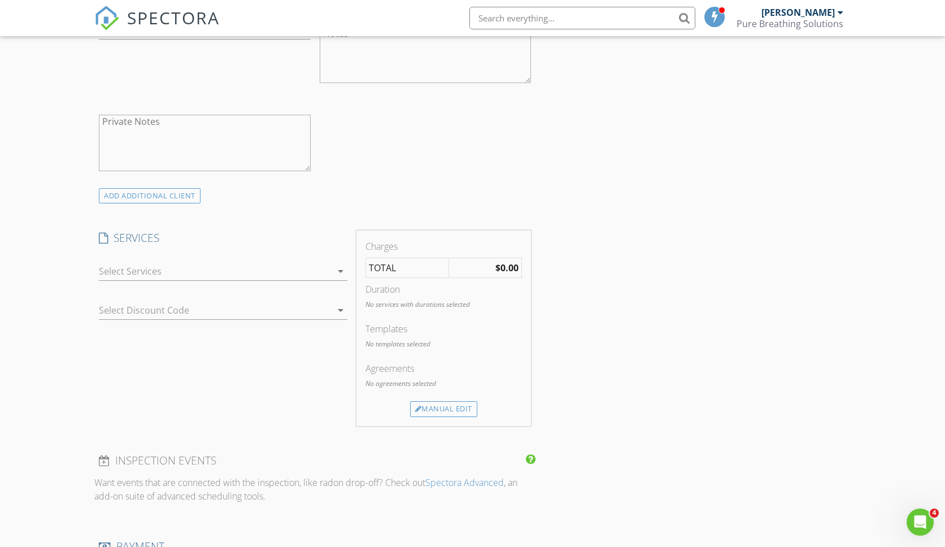
scroll to position [513, 0]
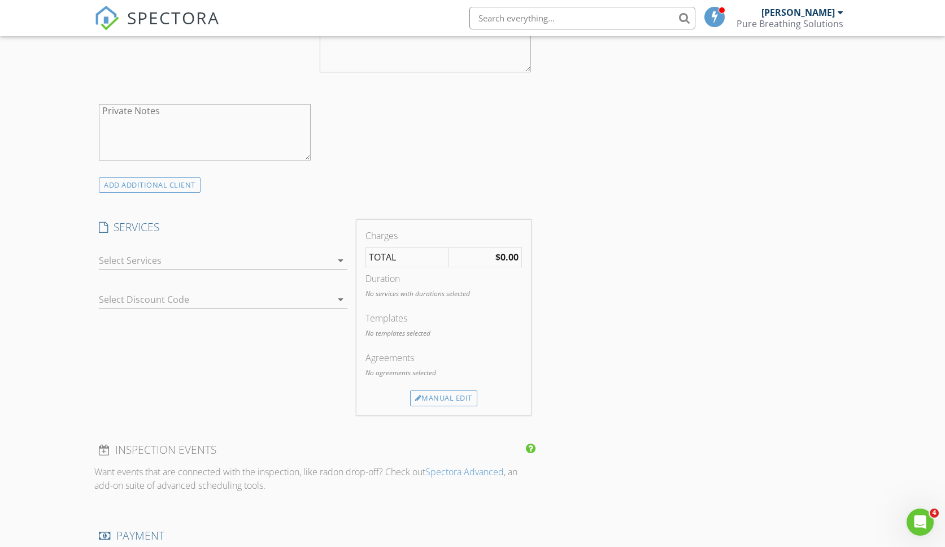
click at [242, 259] on div at bounding box center [215, 260] width 232 height 18
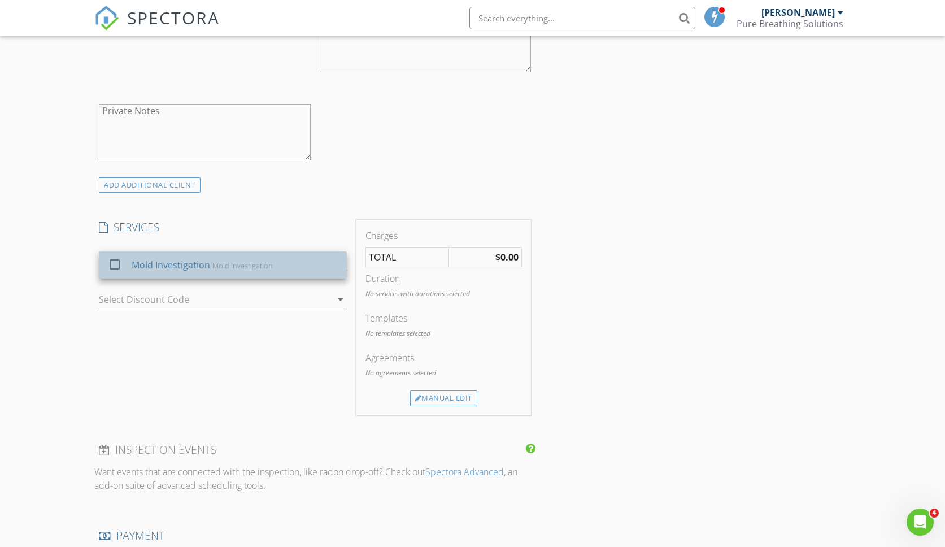
click at [169, 264] on div "Mold Investigation" at bounding box center [171, 265] width 78 height 14
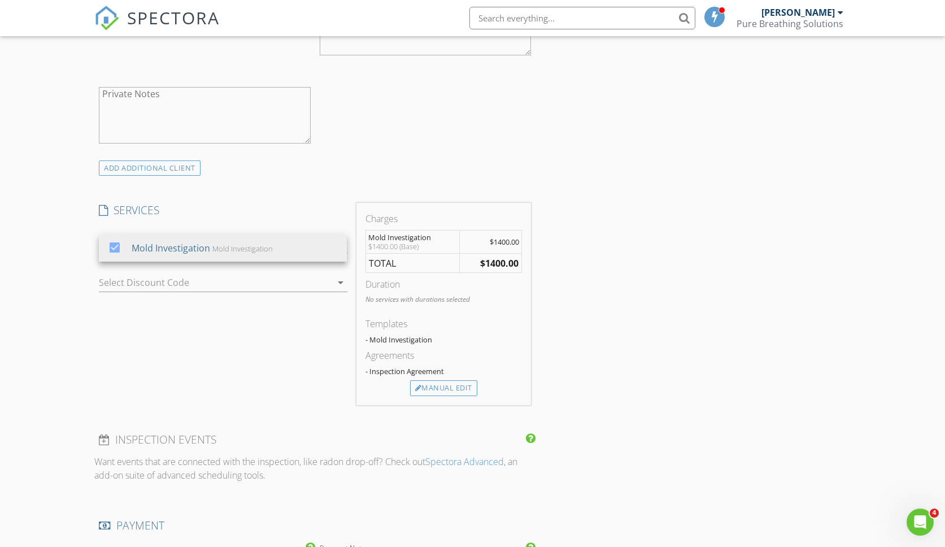
scroll to position [527, 1]
click at [504, 260] on strong "$1400.00" at bounding box center [499, 266] width 38 height 12
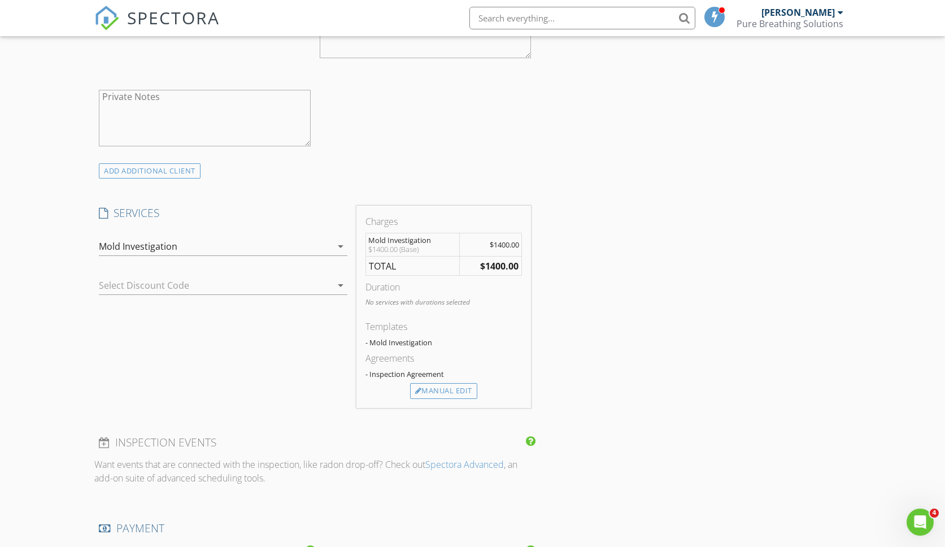
scroll to position [529, 0]
click at [448, 389] on div "Manual Edit" at bounding box center [443, 389] width 67 height 16
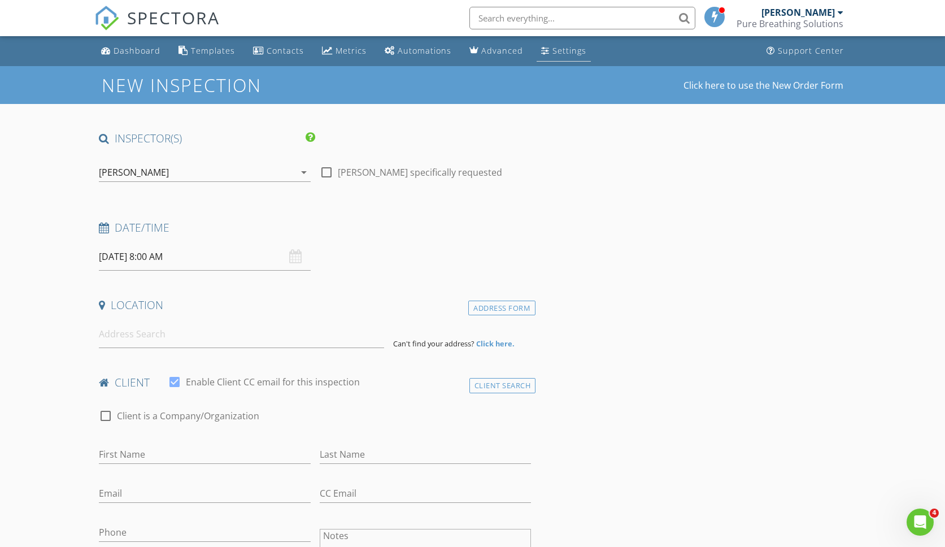
scroll to position [0, 0]
click at [560, 53] on div "Settings" at bounding box center [569, 50] width 34 height 11
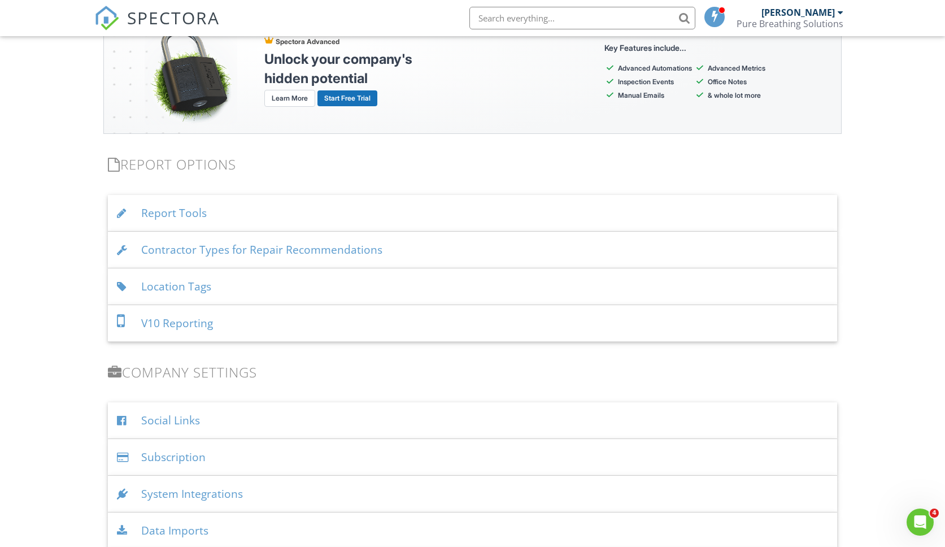
scroll to position [1044, 0]
click at [164, 209] on div "Report Tools" at bounding box center [472, 212] width 728 height 37
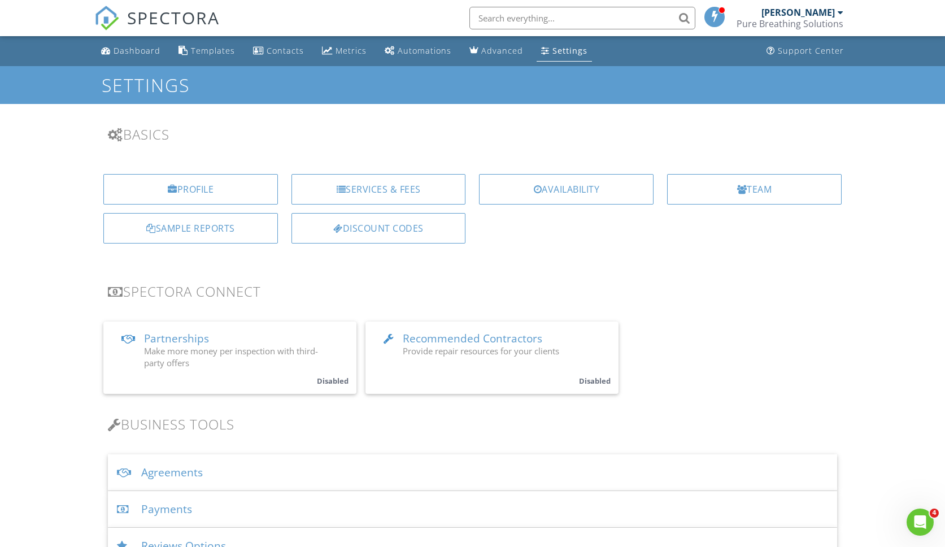
click at [146, 46] on div "Dashboard" at bounding box center [136, 50] width 47 height 11
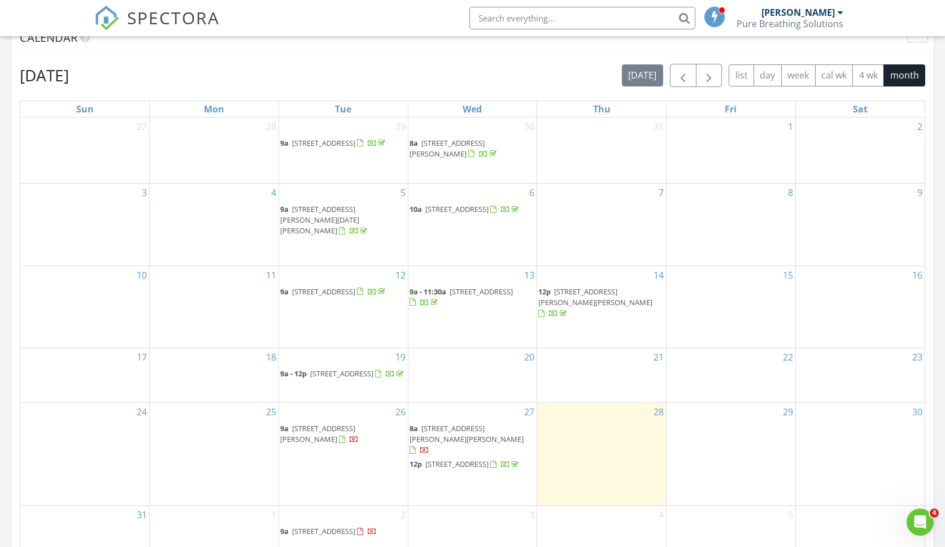
scroll to position [390, 0]
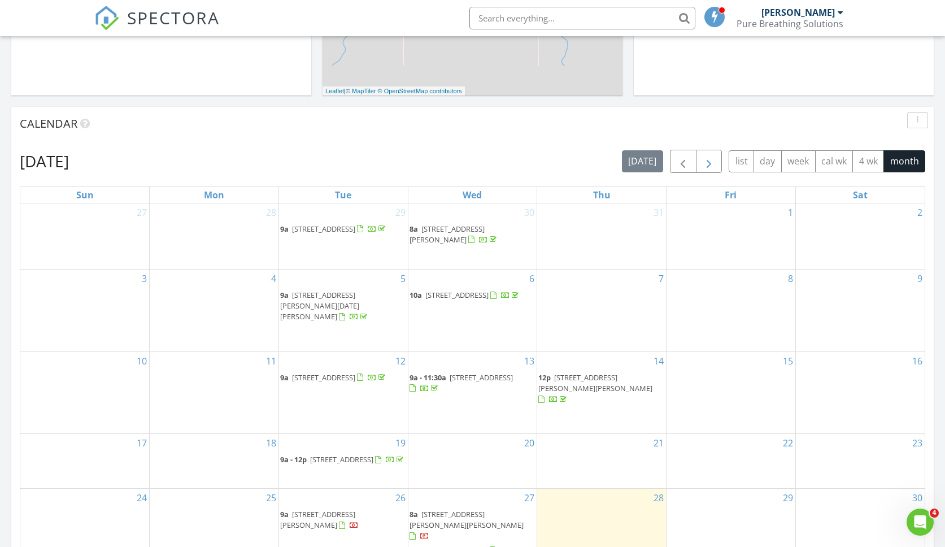
click at [702, 162] on span "button" at bounding box center [709, 162] width 14 height 14
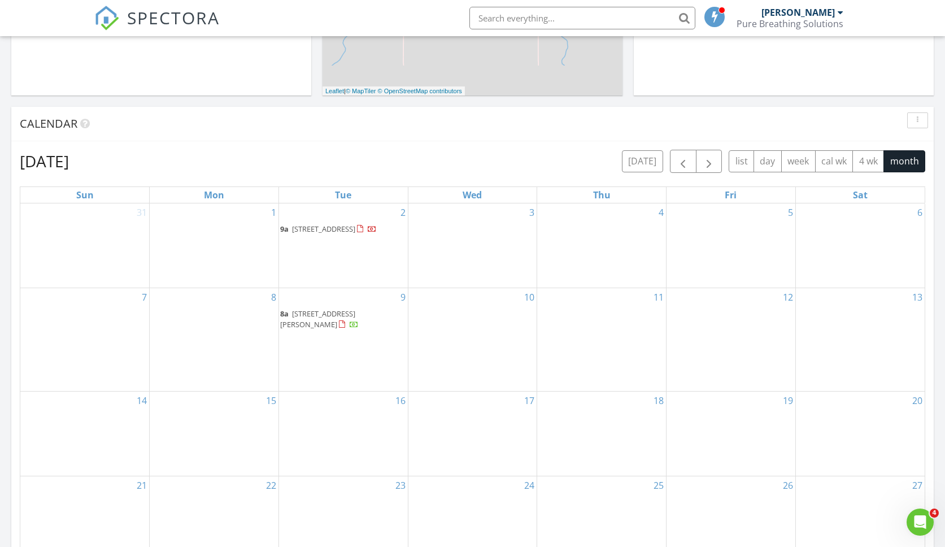
click at [501, 322] on div "10" at bounding box center [472, 339] width 129 height 103
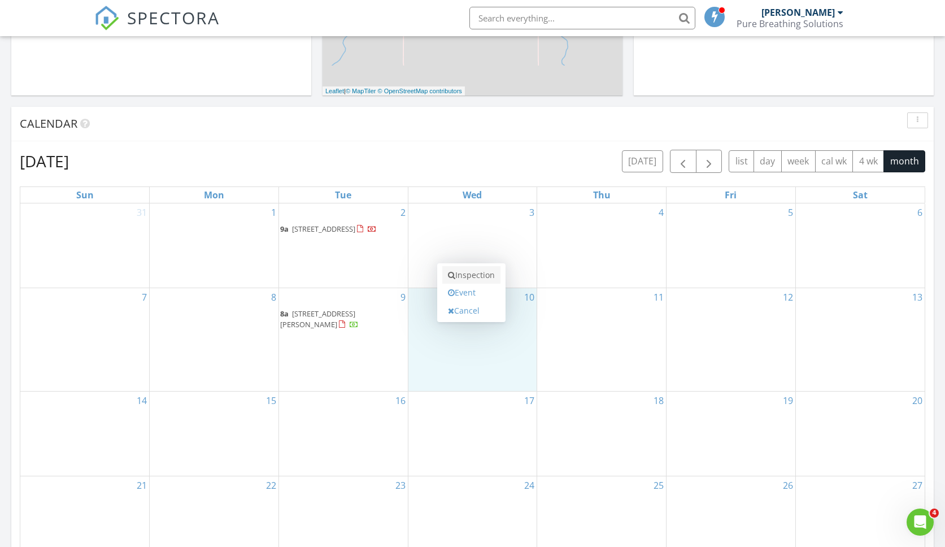
click at [491, 281] on link "Inspection" at bounding box center [471, 275] width 58 height 18
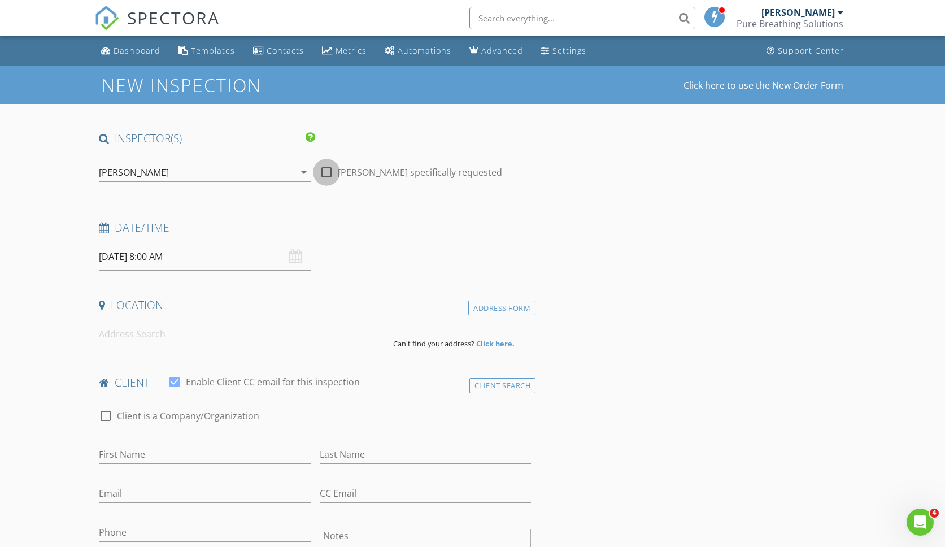
click at [329, 173] on div at bounding box center [326, 172] width 19 height 19
checkbox input "true"
click at [294, 258] on div "09/10/2025 8:00 AM" at bounding box center [204, 257] width 211 height 28
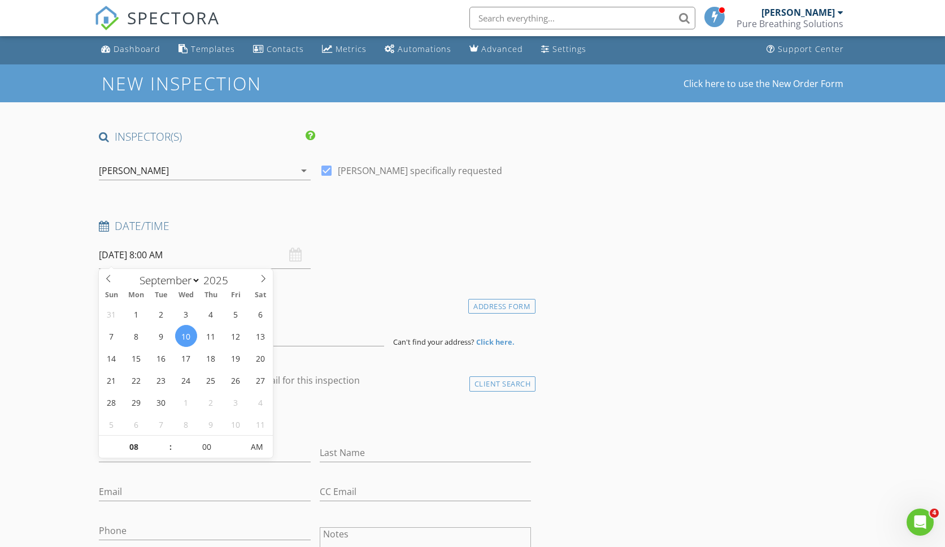
click at [168, 255] on input "09/10/2025 8:00 AM" at bounding box center [204, 255] width 211 height 28
type input "09"
type input "09/10/2025 9:00 AM"
click at [166, 442] on span at bounding box center [164, 440] width 8 height 11
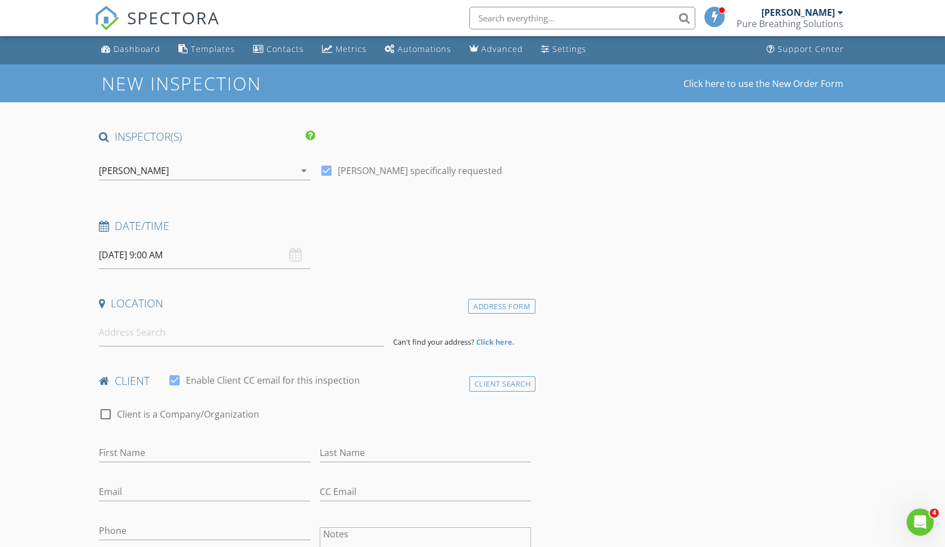
click at [227, 340] on input at bounding box center [241, 332] width 285 height 28
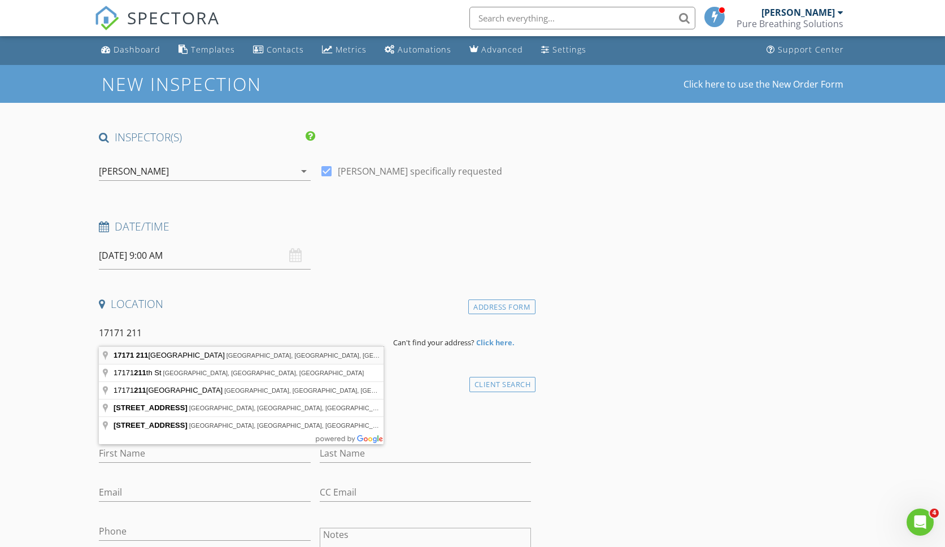
type input "17171 211th Ave NW, Big Lake, MN, USA"
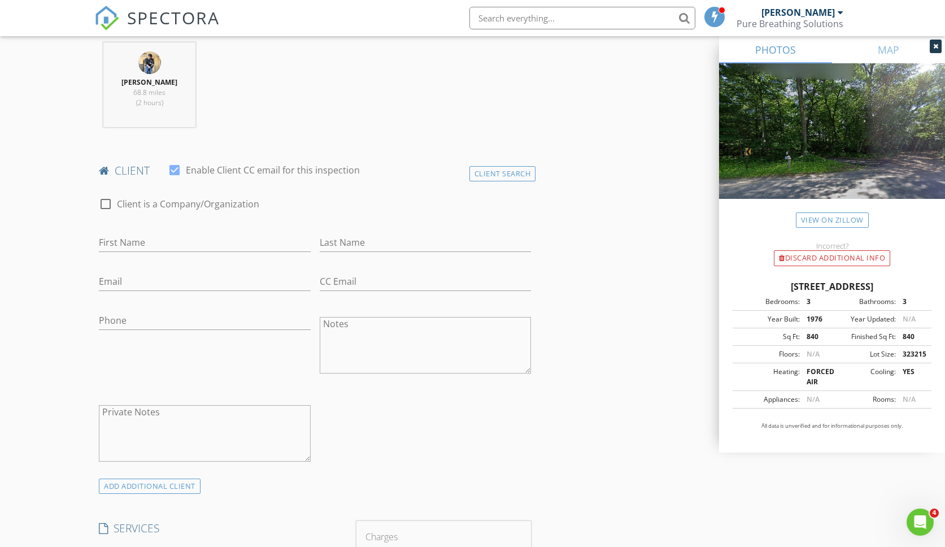
scroll to position [443, 0]
click at [241, 256] on div at bounding box center [204, 259] width 211 height 7
type input "Allyson"
type input "West"
paste input "612-812-2059"
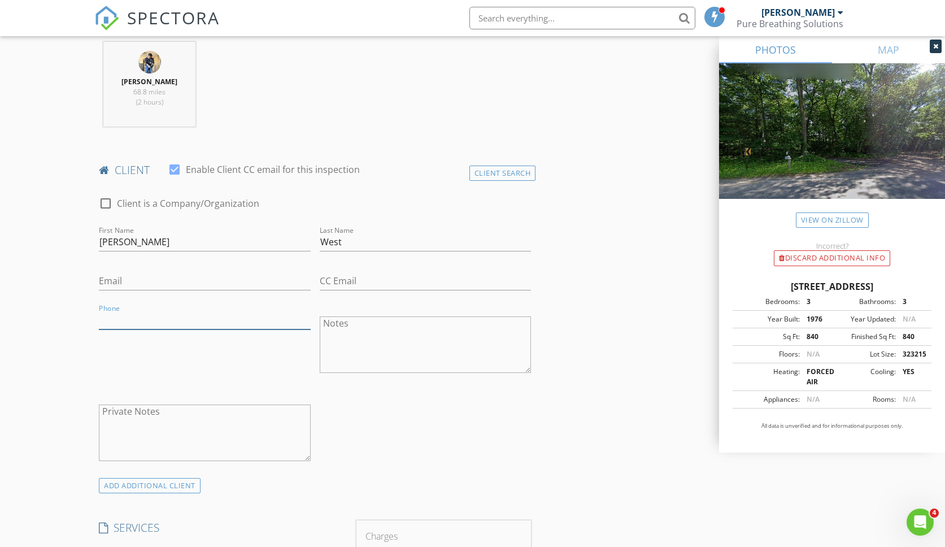
type input "612-812-2059"
paste input "allysonjw125@yahoo.com"
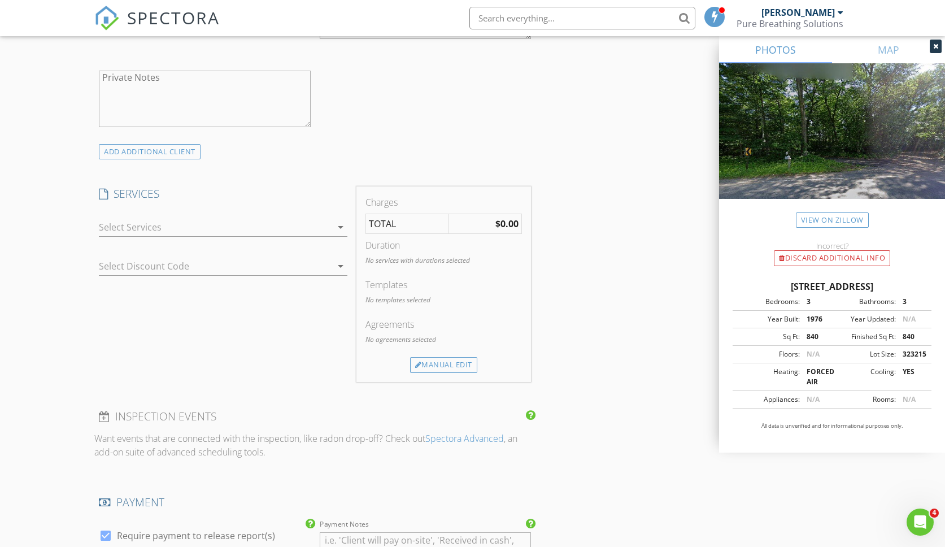
scroll to position [802, 0]
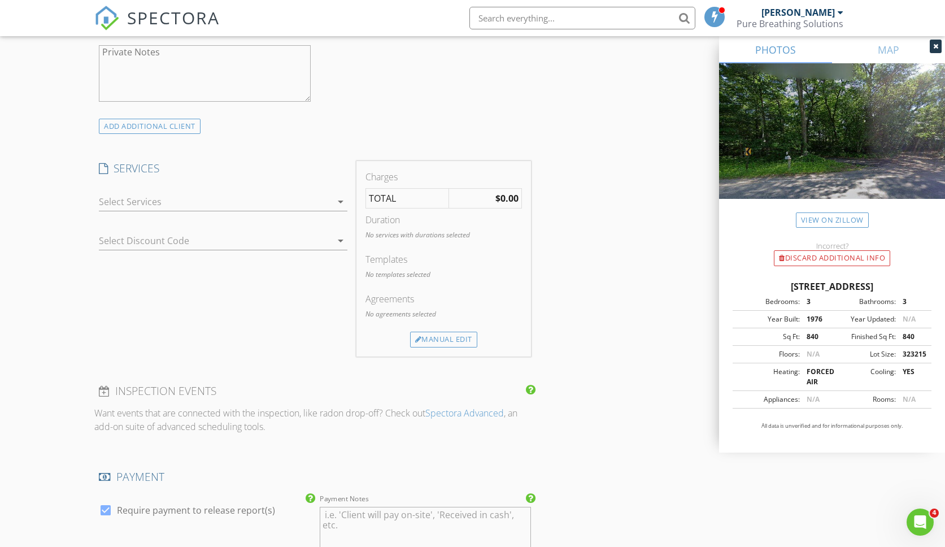
type input "allysonjw125@yahoo.com"
click at [295, 203] on div at bounding box center [215, 202] width 232 height 18
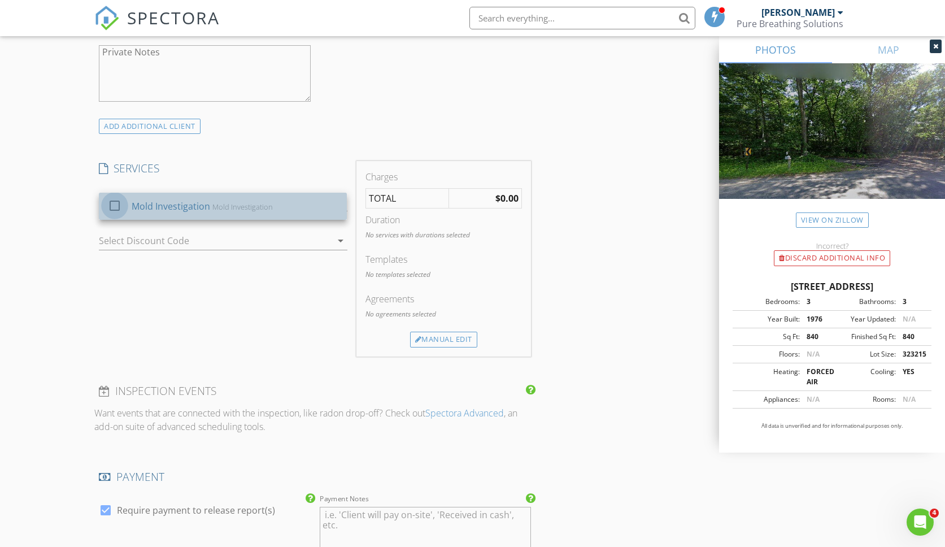
click at [112, 203] on div at bounding box center [114, 205] width 19 height 19
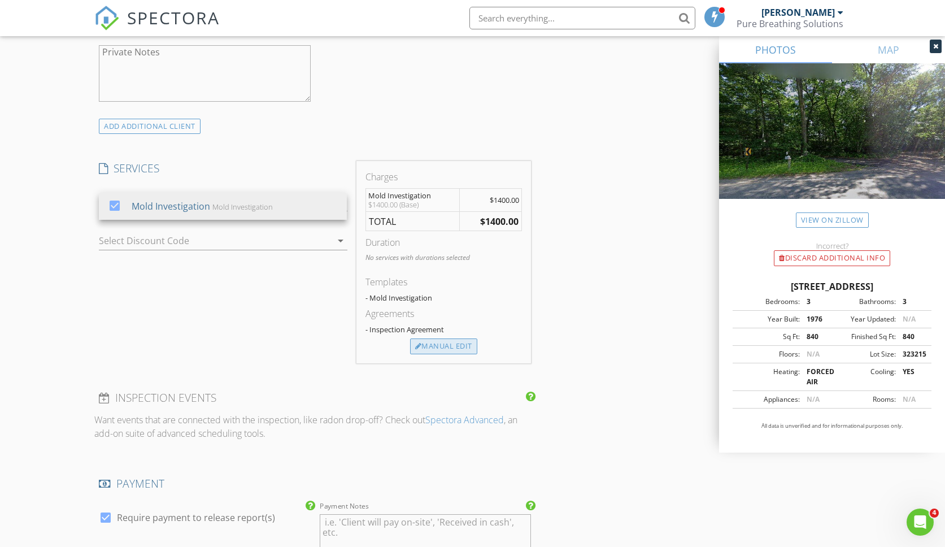
click at [429, 344] on div "Manual Edit" at bounding box center [443, 346] width 67 height 16
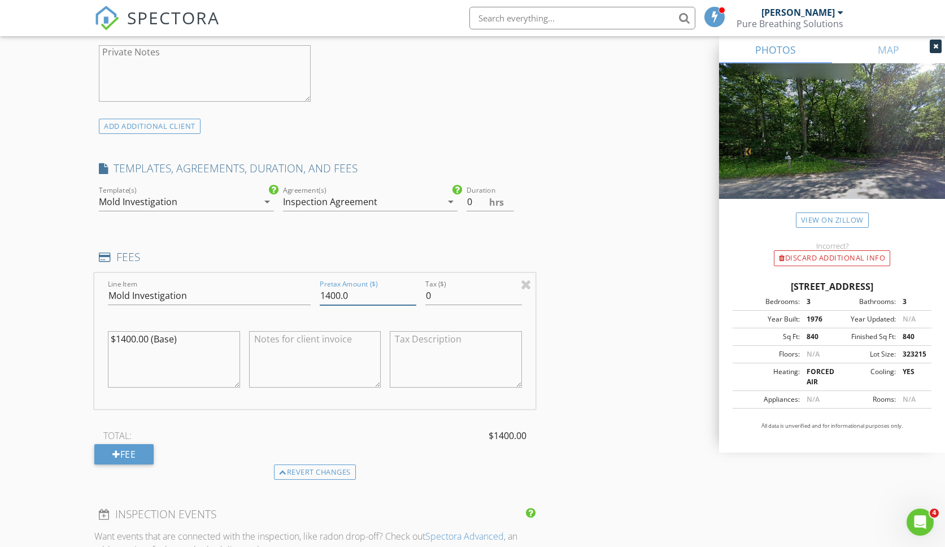
drag, startPoint x: 337, startPoint y: 291, endPoint x: 308, endPoint y: 291, distance: 29.4
click at [309, 291] on div "Line Item Mold Investigation Pretax Amount ($) 1400.0 Tax ($) 0 $1400.00 (Base)" at bounding box center [314, 341] width 441 height 136
type input "0.0"
click at [593, 428] on div "INSPECTOR(S) check_box Matthew Kargas PRIMARY Matthew Kargas arrow_drop_down ch…" at bounding box center [471, 316] width 755 height 1975
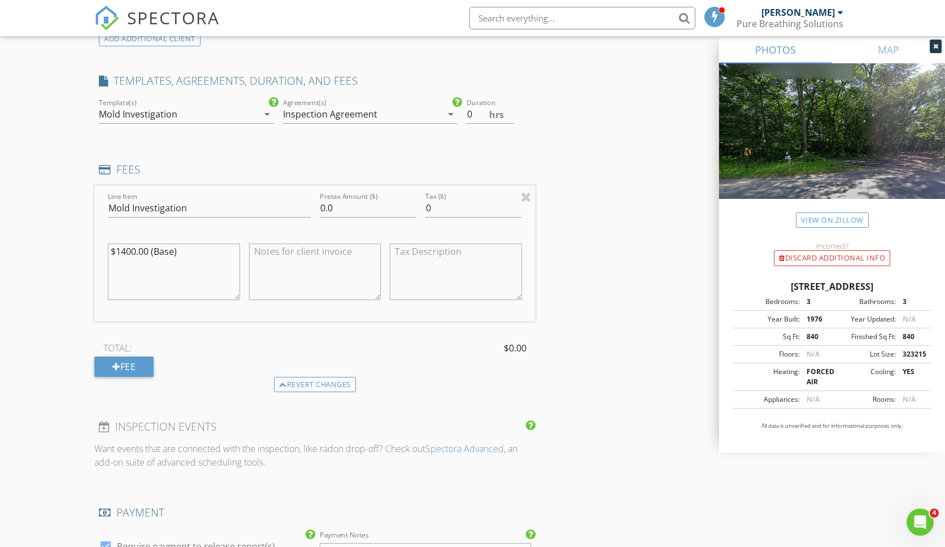
scroll to position [890, 0]
click at [526, 195] on div at bounding box center [526, 197] width 11 height 14
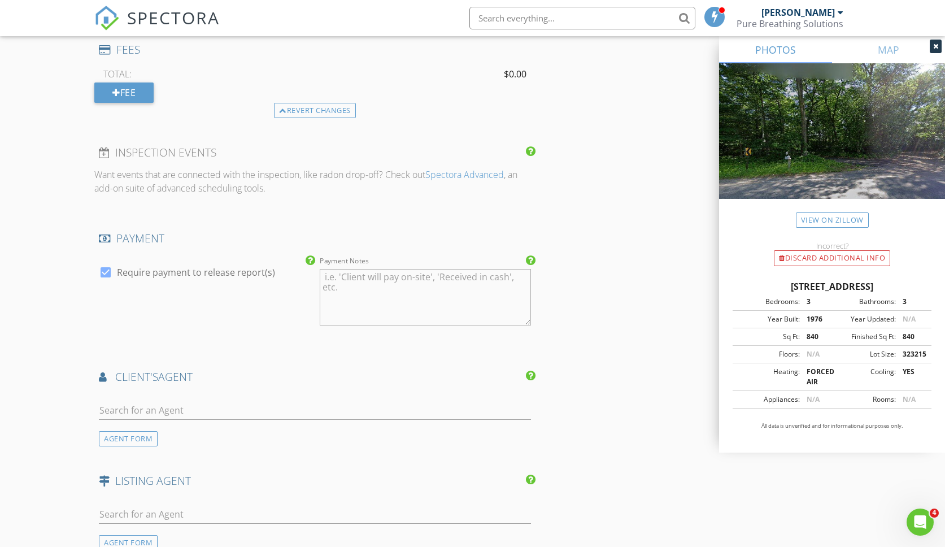
scroll to position [1032, 0]
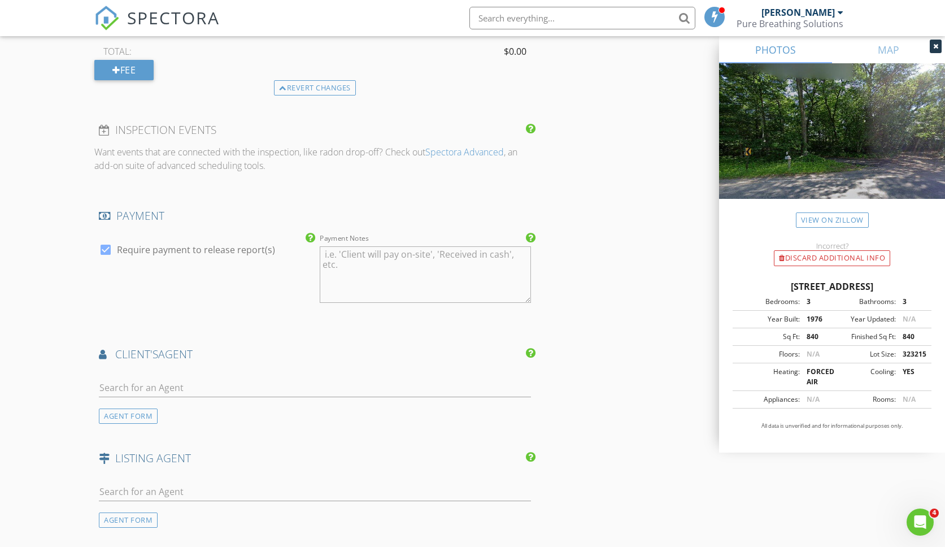
drag, startPoint x: 109, startPoint y: 244, endPoint x: 148, endPoint y: 242, distance: 39.0
click at [108, 243] on div at bounding box center [105, 249] width 19 height 19
checkbox input "false"
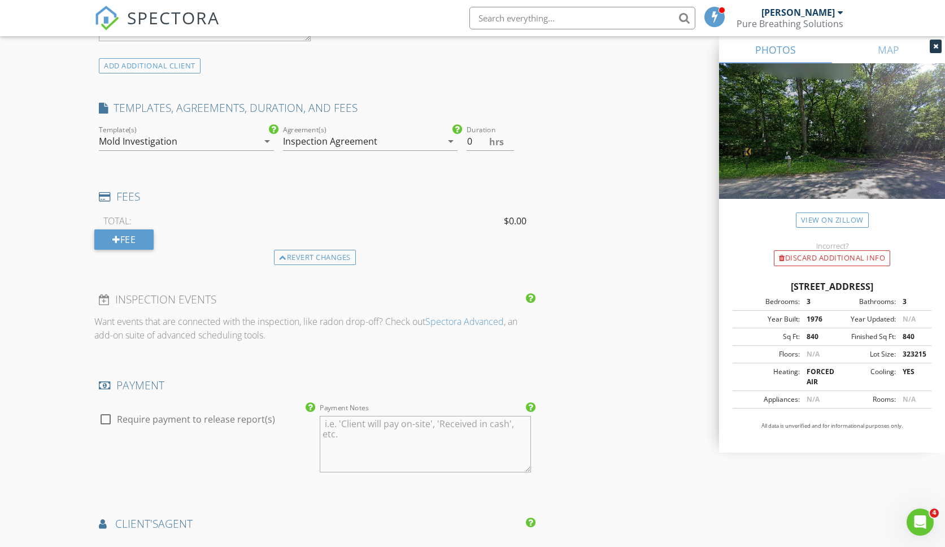
scroll to position [841, 0]
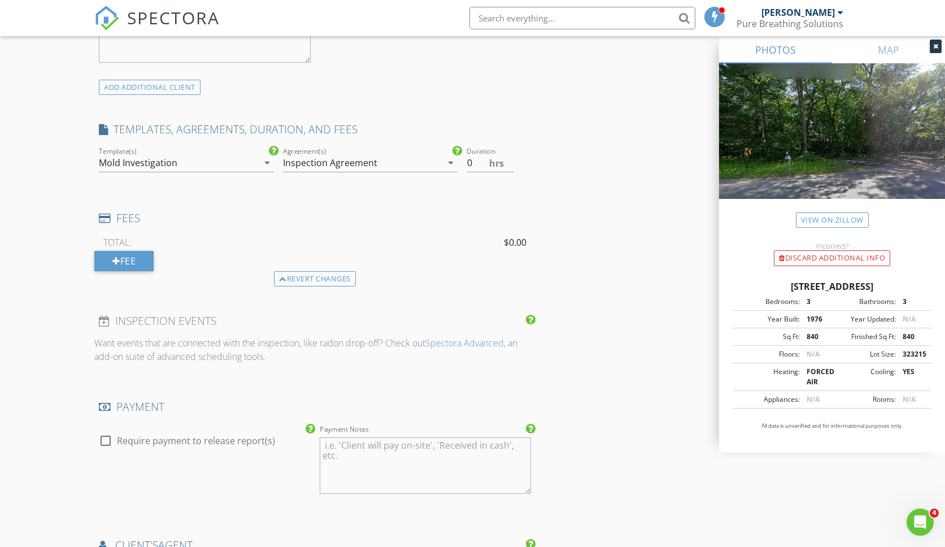
click at [186, 158] on div "Mold Investigation" at bounding box center [178, 163] width 159 height 18
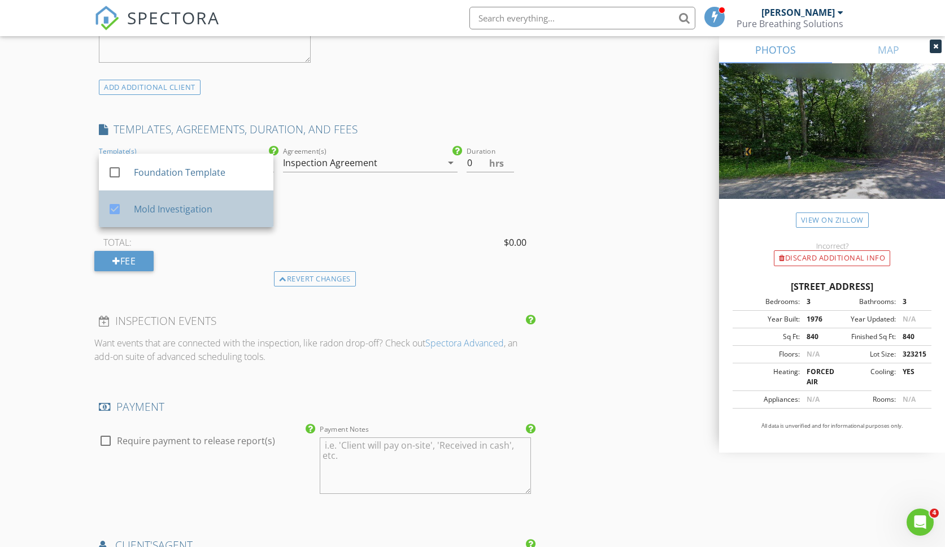
click at [215, 219] on div "check_box Mold Investigation" at bounding box center [186, 209] width 156 height 28
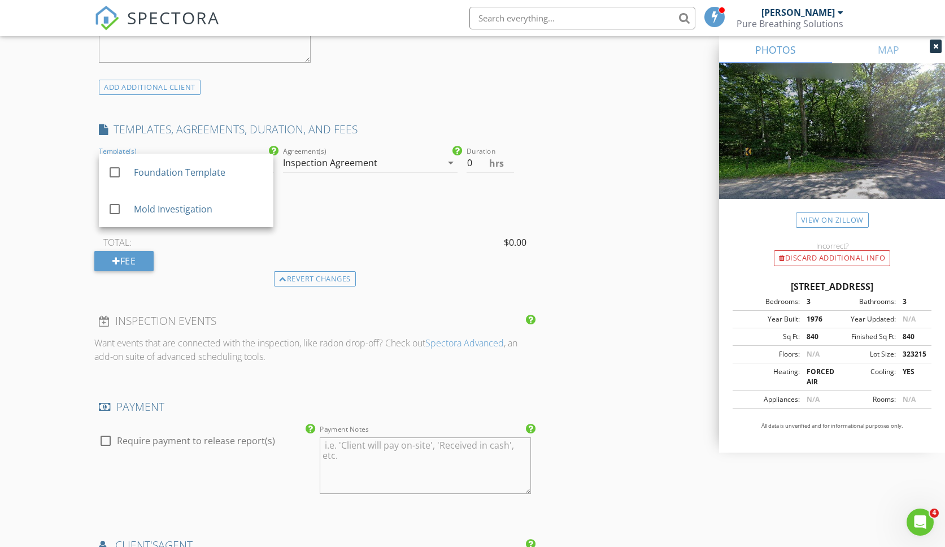
click at [213, 130] on h4 "TEMPLATES, AGREEMENTS, DURATION, AND FEES" at bounding box center [315, 129] width 432 height 15
click at [143, 259] on div "Fee" at bounding box center [123, 261] width 59 height 20
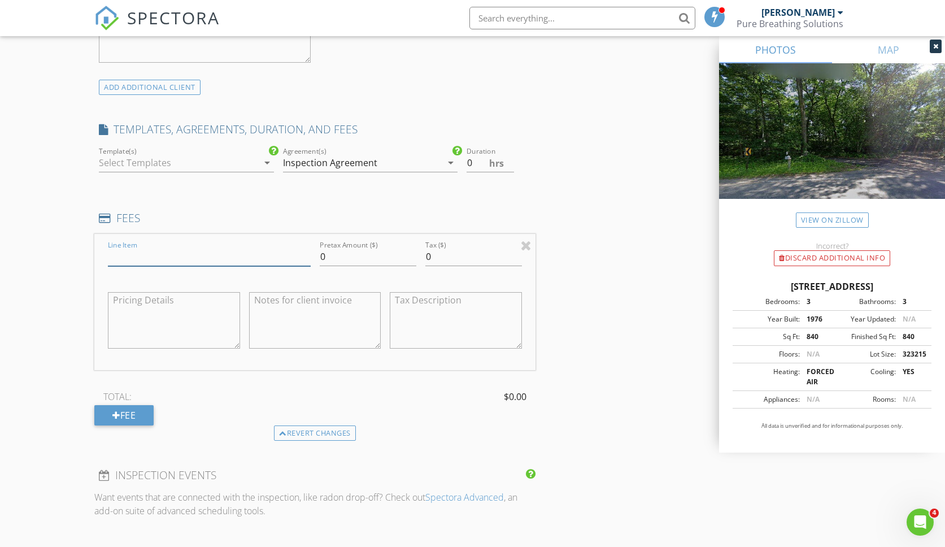
drag, startPoint x: 224, startPoint y: 261, endPoint x: 34, endPoint y: 230, distance: 192.2
type input "mold investigation"
drag, startPoint x: 774, startPoint y: 423, endPoint x: 361, endPoint y: 261, distance: 442.9
click at [361, 261] on input "0" at bounding box center [368, 255] width 97 height 19
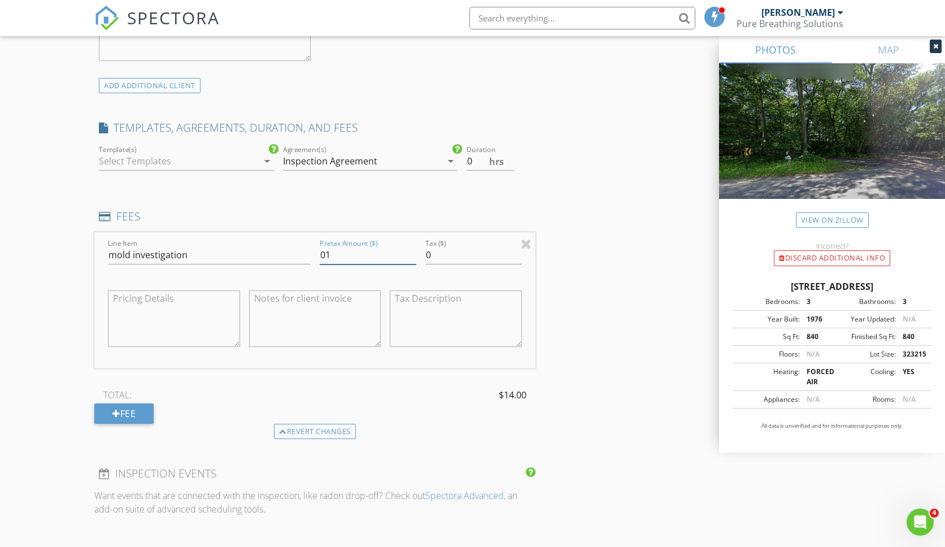
type input "0"
type input "1400.00"
click at [451, 395] on div "TOTAL: $1400.00" at bounding box center [314, 394] width 441 height 17
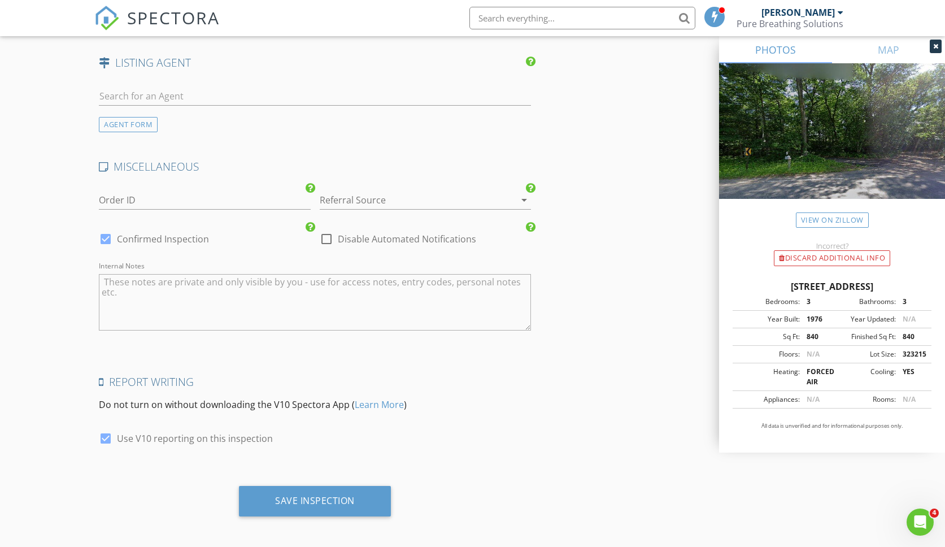
scroll to position [1581, 0]
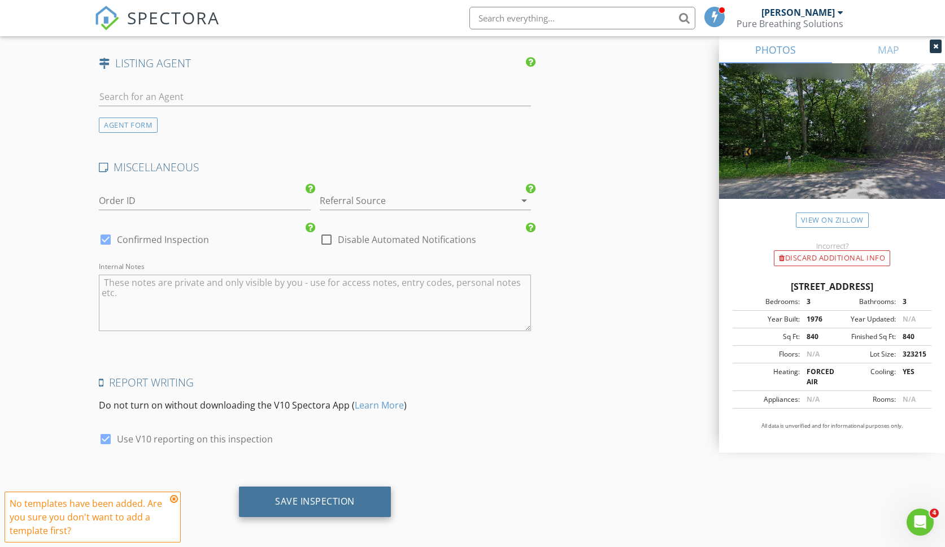
click at [309, 497] on div "Save Inspection" at bounding box center [315, 500] width 80 height 11
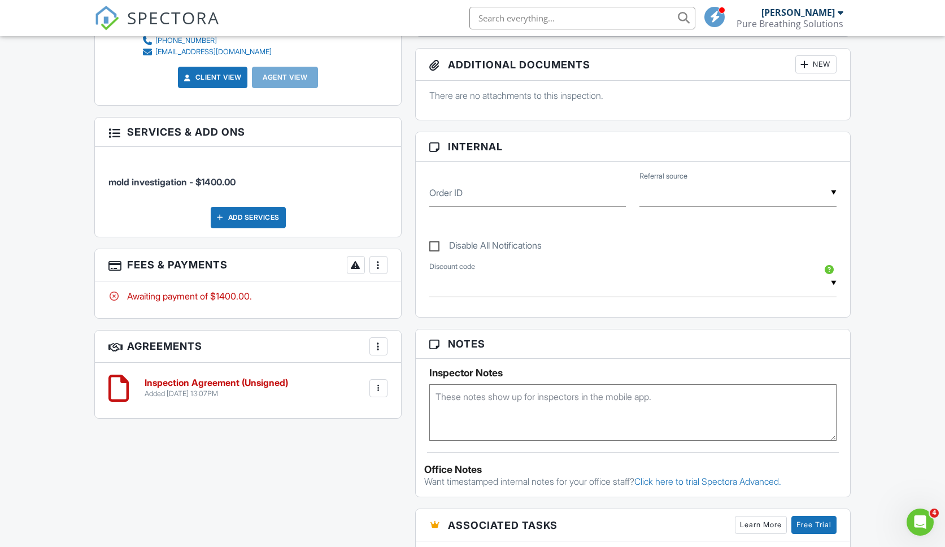
scroll to position [430, 0]
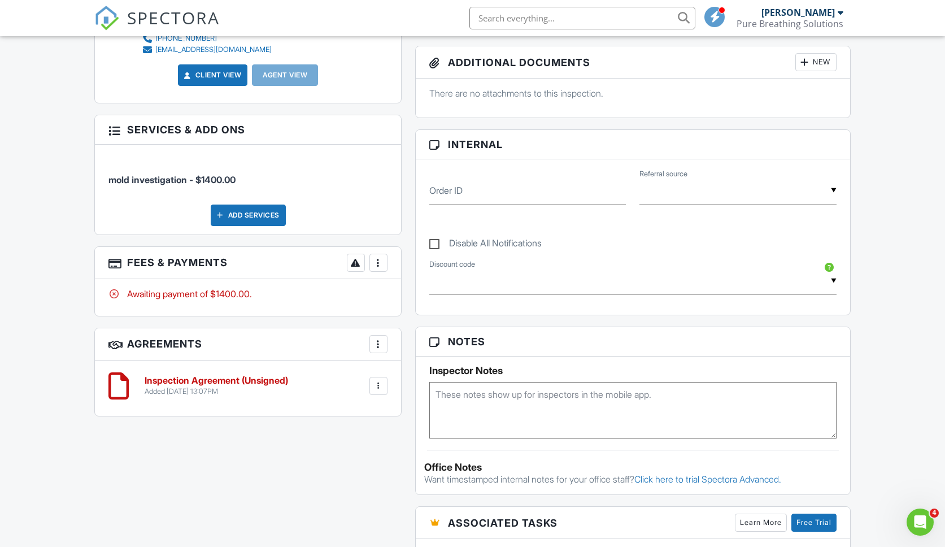
click at [382, 262] on div at bounding box center [378, 262] width 11 height 11
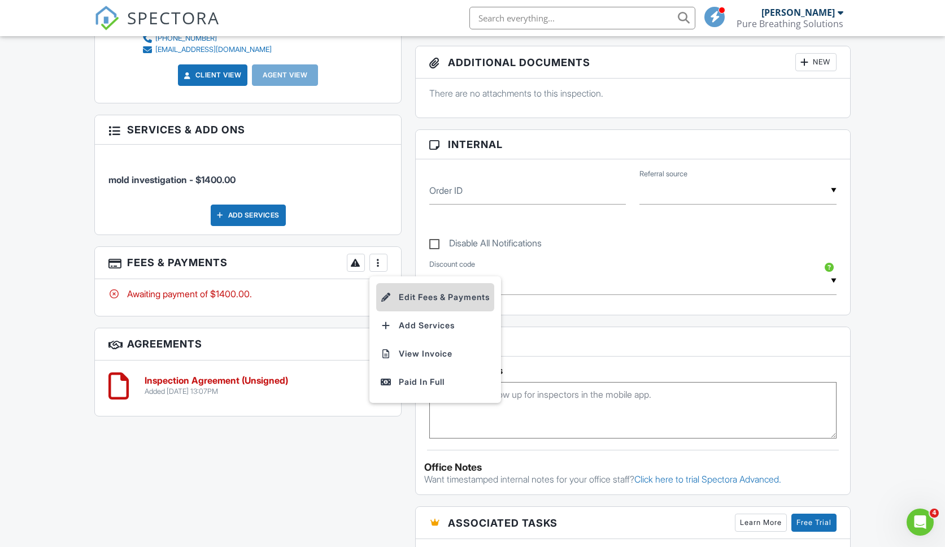
scroll to position [431, 0]
click at [414, 290] on li "Edit Fees & Payments" at bounding box center [435, 297] width 118 height 28
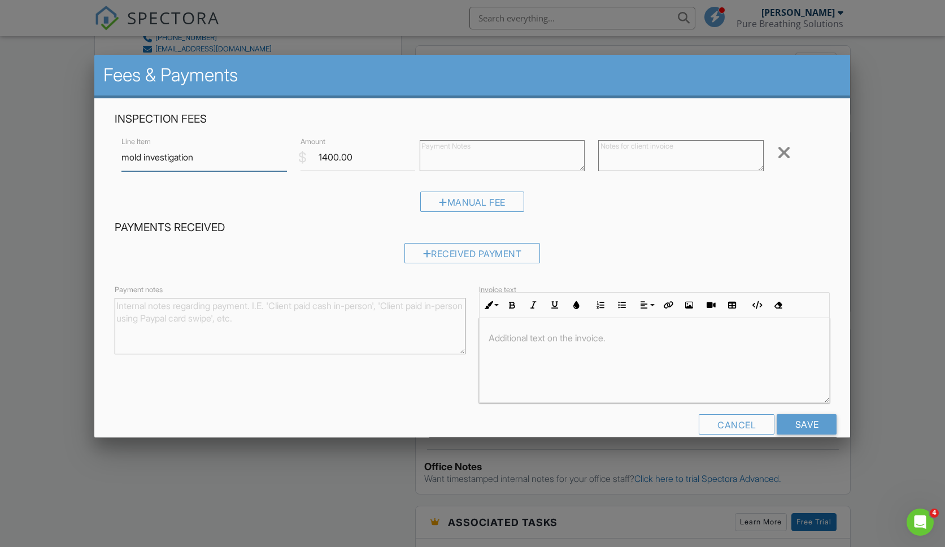
scroll to position [6, 0]
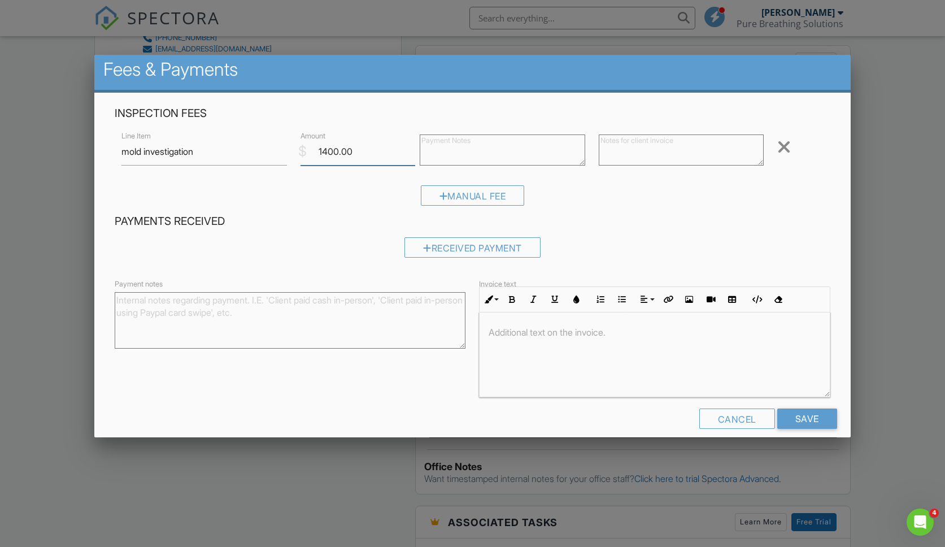
drag, startPoint x: 333, startPoint y: 151, endPoint x: 303, endPoint y: 155, distance: 30.2
click at [303, 155] on div "$ Amount 1400.00" at bounding box center [353, 152] width 119 height 28
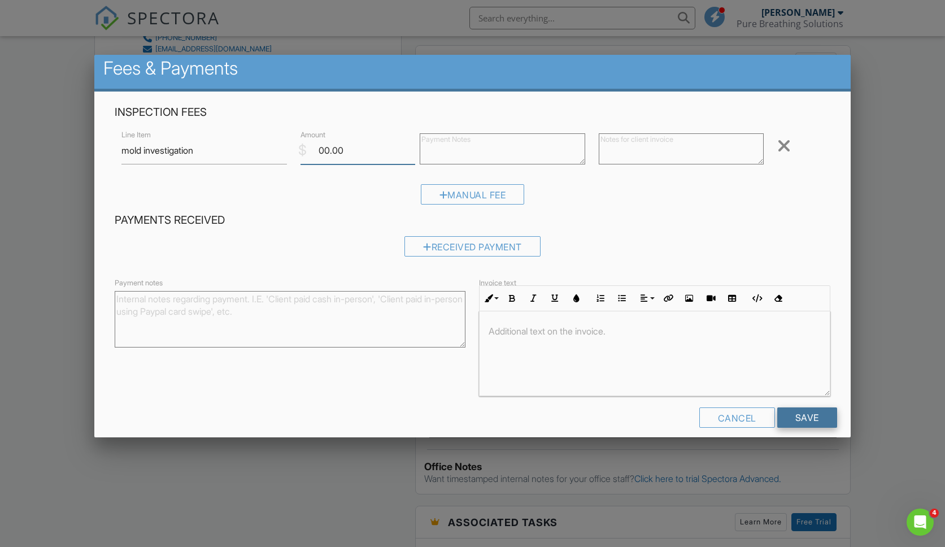
type input "00.00"
click at [836, 416] on input "Save" at bounding box center [807, 417] width 60 height 20
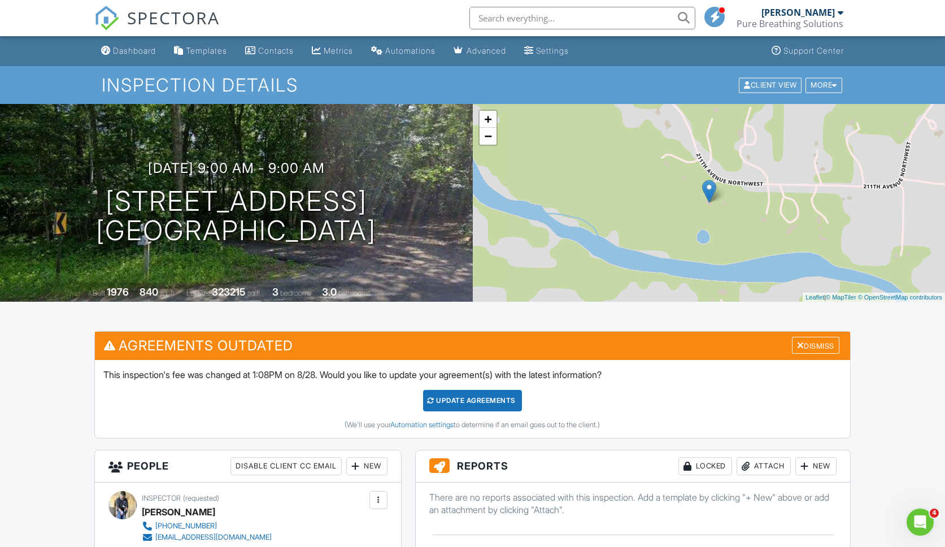
scroll to position [-1, 0]
click at [139, 53] on div "Dashboard" at bounding box center [134, 51] width 43 height 10
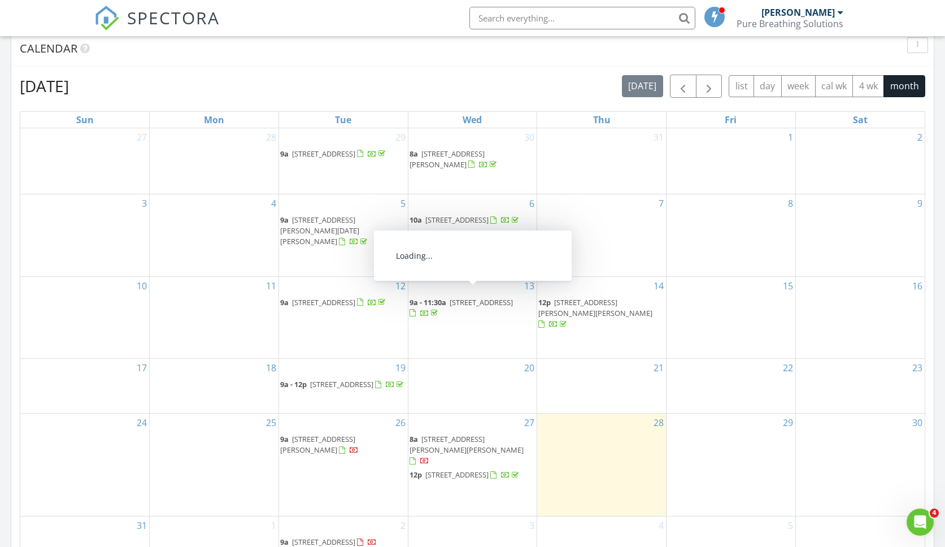
scroll to position [466, 0]
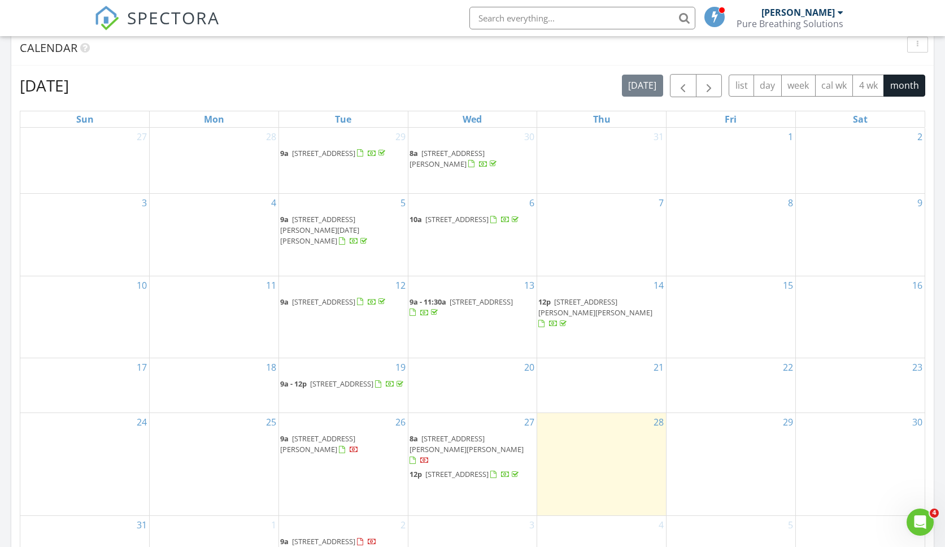
click at [337, 433] on span "2150 Edgcumbe Rd, Saint Paul 55116" at bounding box center [317, 443] width 75 height 21
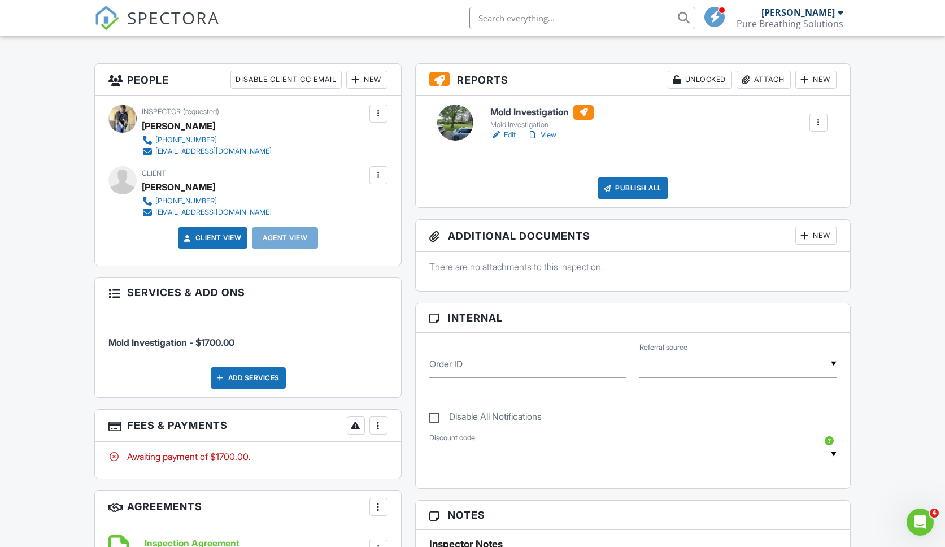
click at [377, 427] on div at bounding box center [378, 425] width 11 height 11
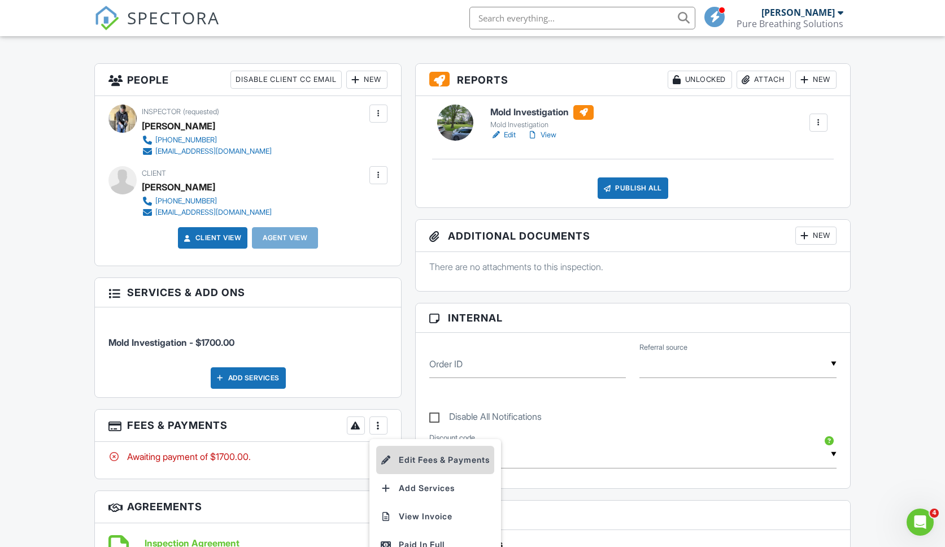
click at [438, 466] on li "Edit Fees & Payments" at bounding box center [435, 459] width 118 height 28
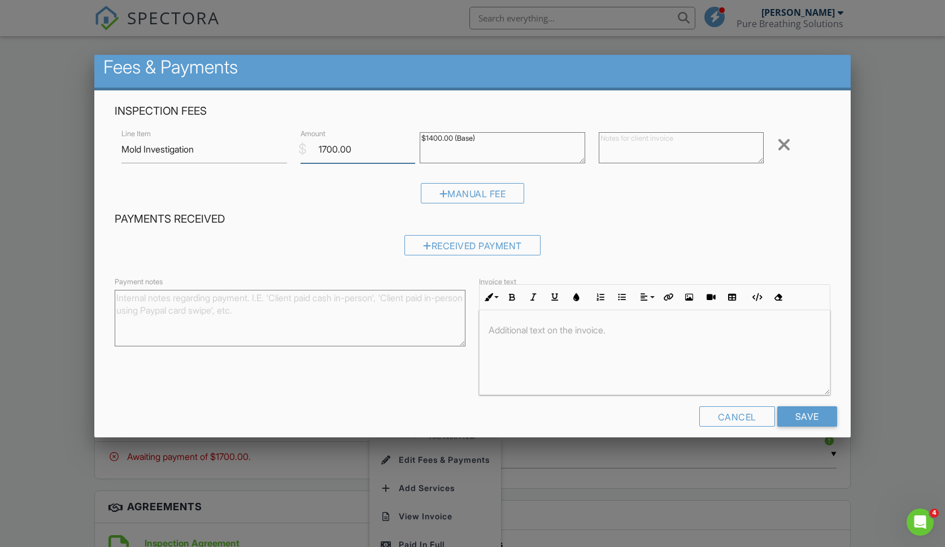
scroll to position [7, 0]
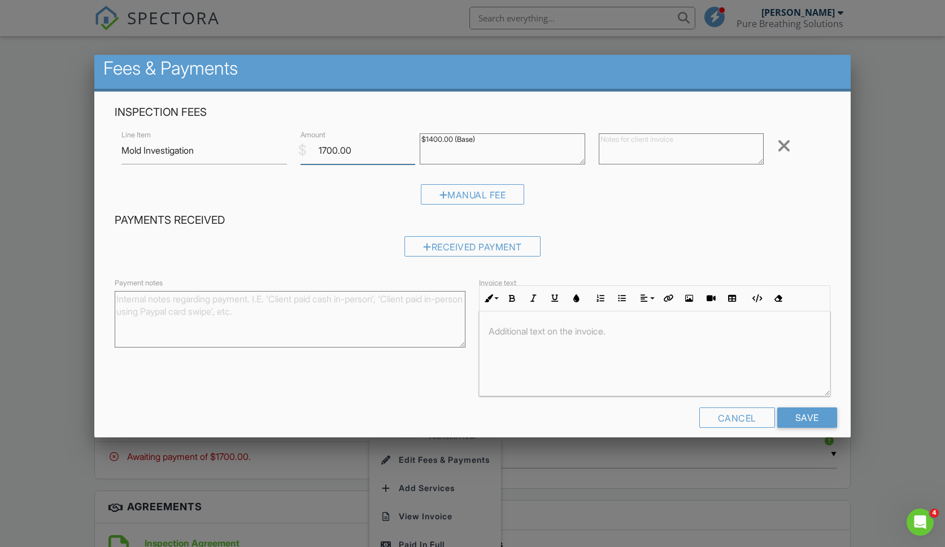
drag, startPoint x: 333, startPoint y: 150, endPoint x: 272, endPoint y: 150, distance: 60.4
click at [272, 150] on div "Line Item Mold Investigation $ Amount 1700.00 $1400.00 (Base) Remove" at bounding box center [472, 150] width 715 height 45
type input "00.00"
click at [826, 413] on input "Save" at bounding box center [807, 417] width 60 height 20
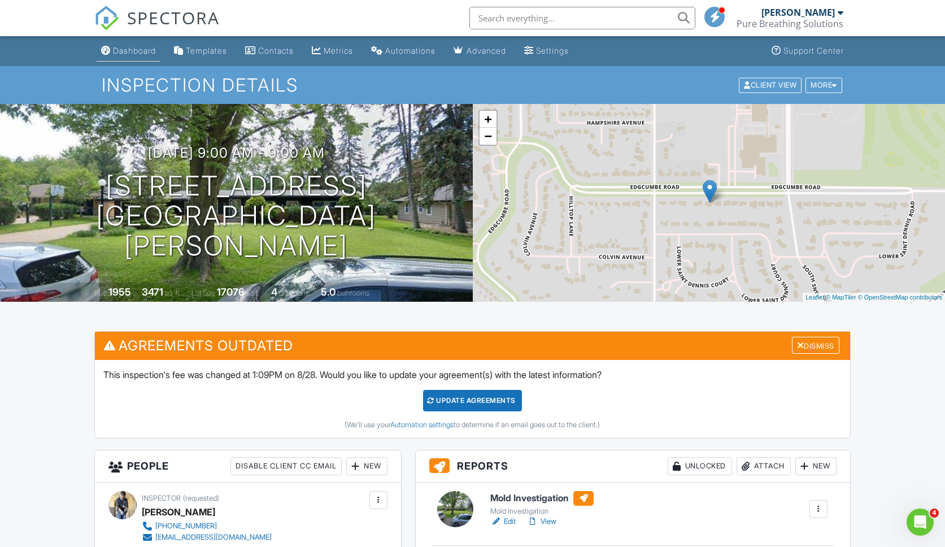
click at [121, 52] on div "Dashboard" at bounding box center [134, 51] width 43 height 10
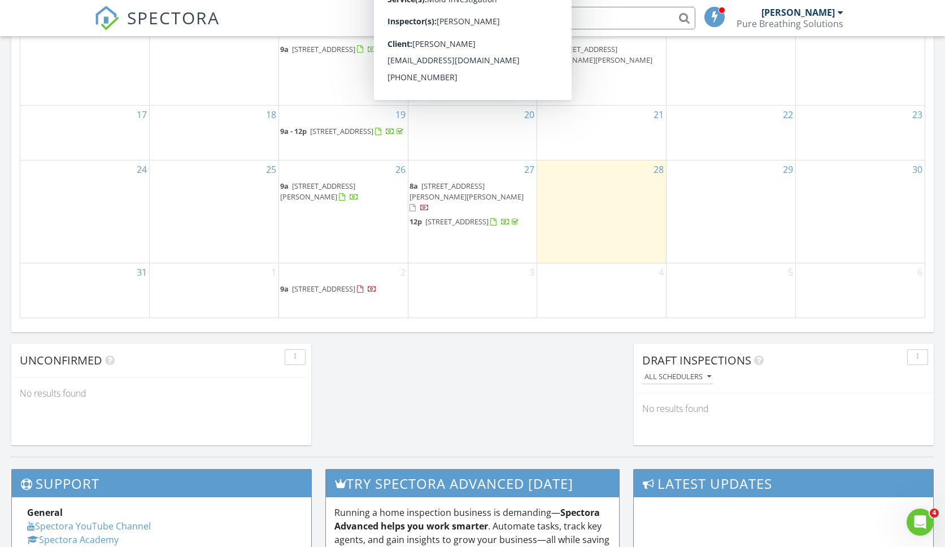
scroll to position [691, 0]
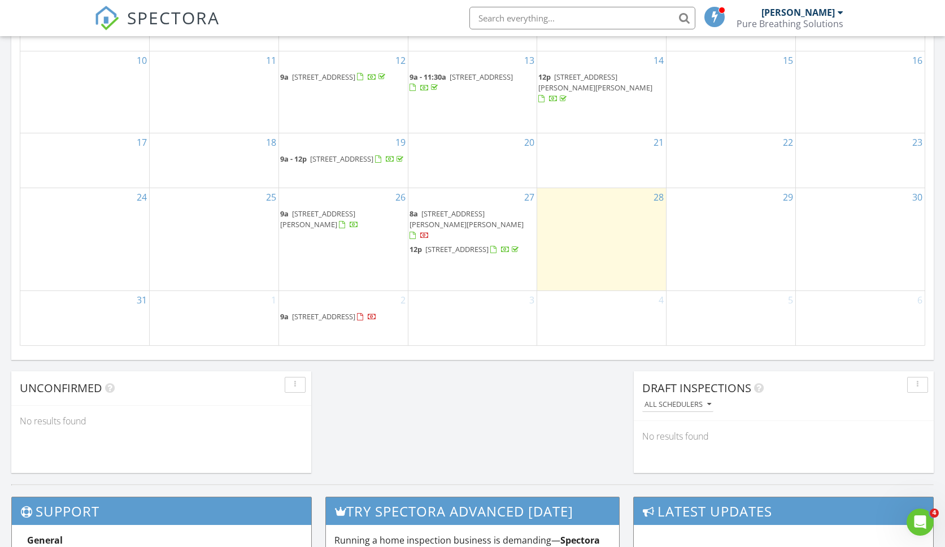
click at [429, 232] on div at bounding box center [424, 236] width 9 height 9
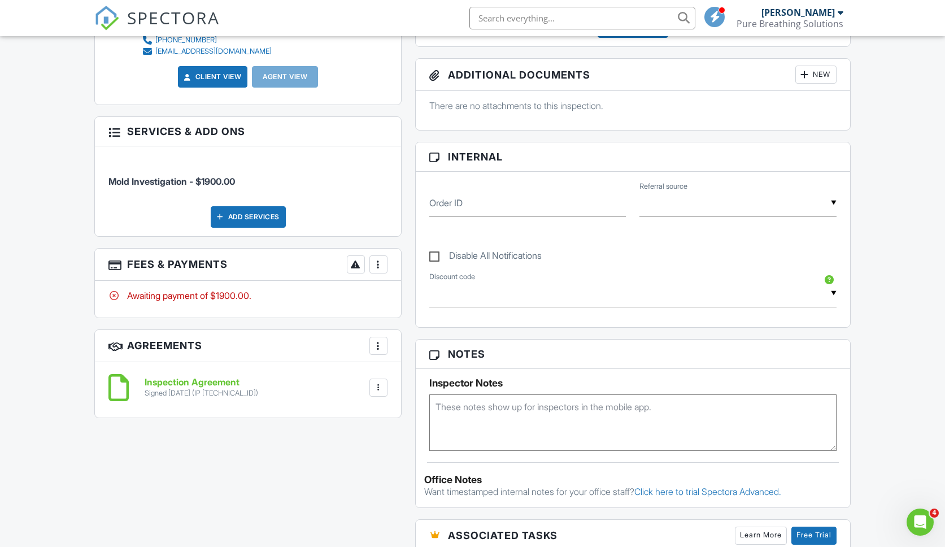
click at [382, 267] on div at bounding box center [378, 264] width 11 height 11
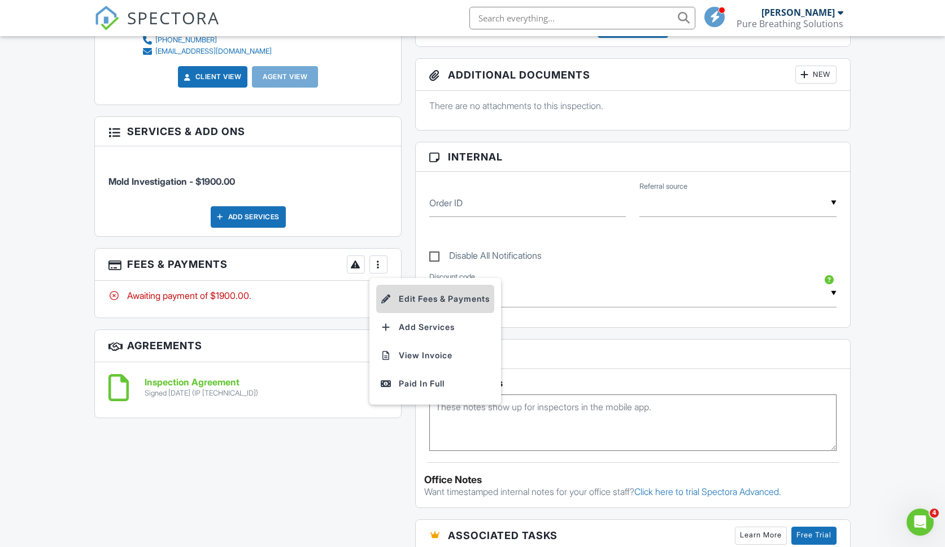
click at [431, 303] on li "Edit Fees & Payments" at bounding box center [435, 299] width 118 height 28
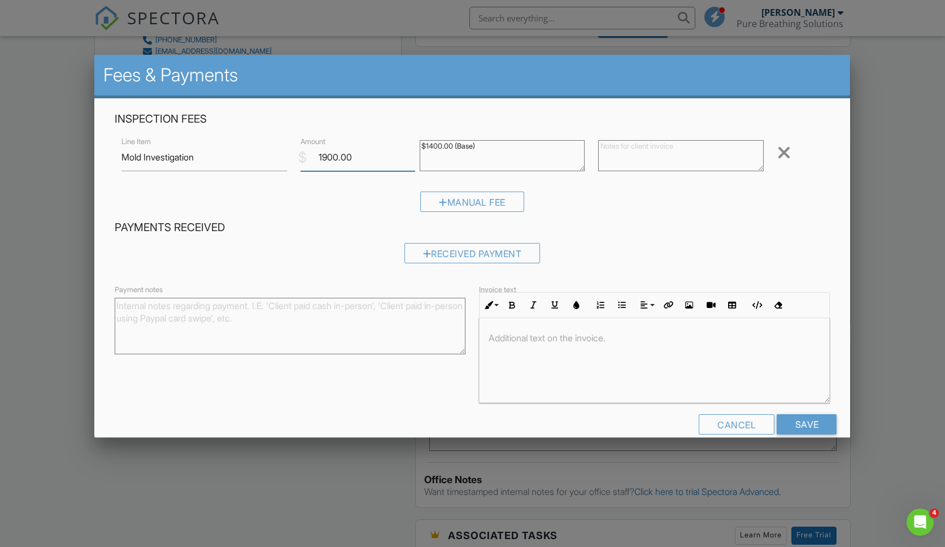
click at [330, 158] on input "1900.00" at bounding box center [357, 157] width 115 height 28
type input "00.00"
click at [819, 427] on input "Save" at bounding box center [807, 424] width 60 height 20
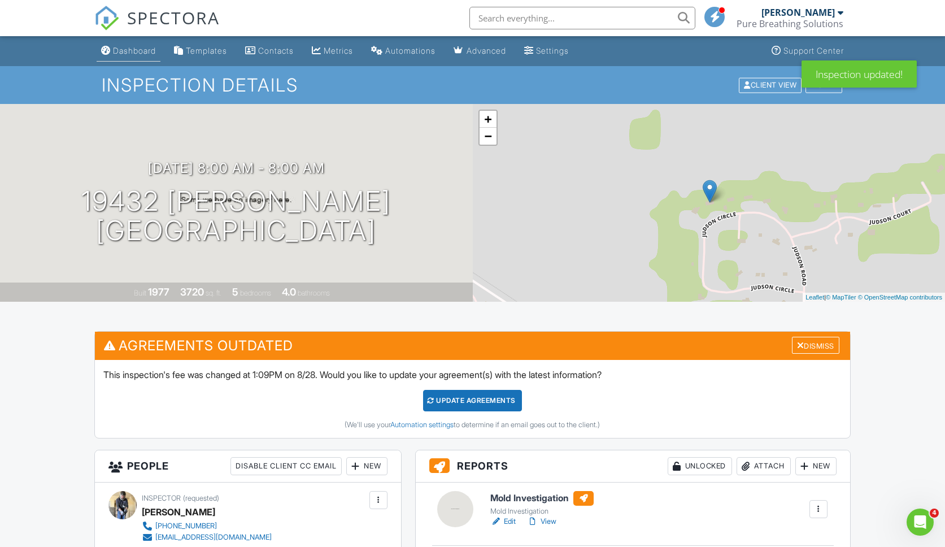
click at [150, 48] on div "Dashboard" at bounding box center [134, 51] width 43 height 10
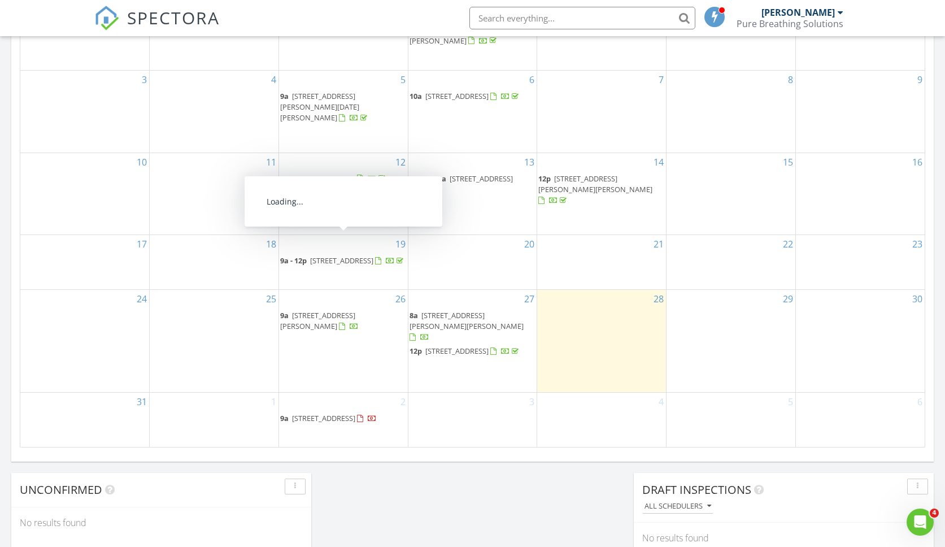
scroll to position [591, 0]
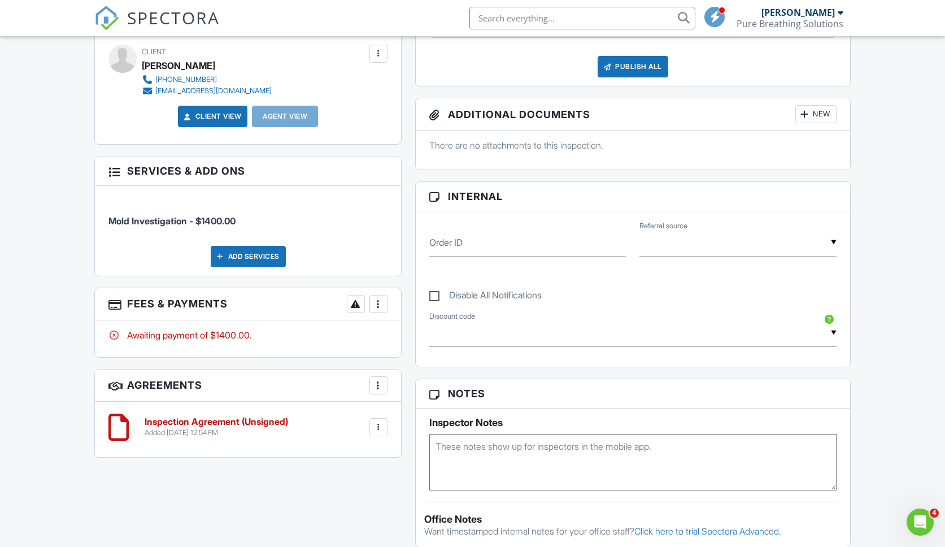
click at [383, 300] on div at bounding box center [378, 303] width 11 height 11
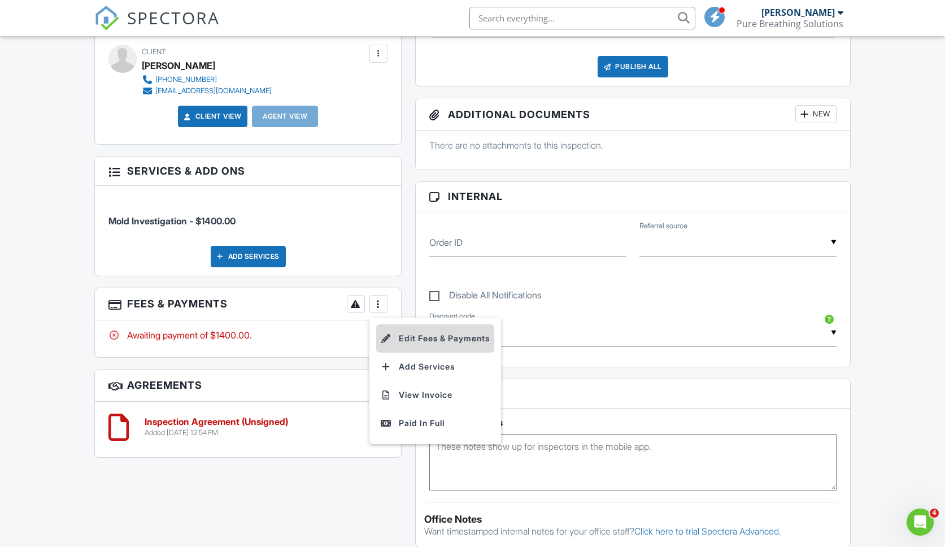
click at [408, 338] on li "Edit Fees & Payments" at bounding box center [435, 338] width 118 height 28
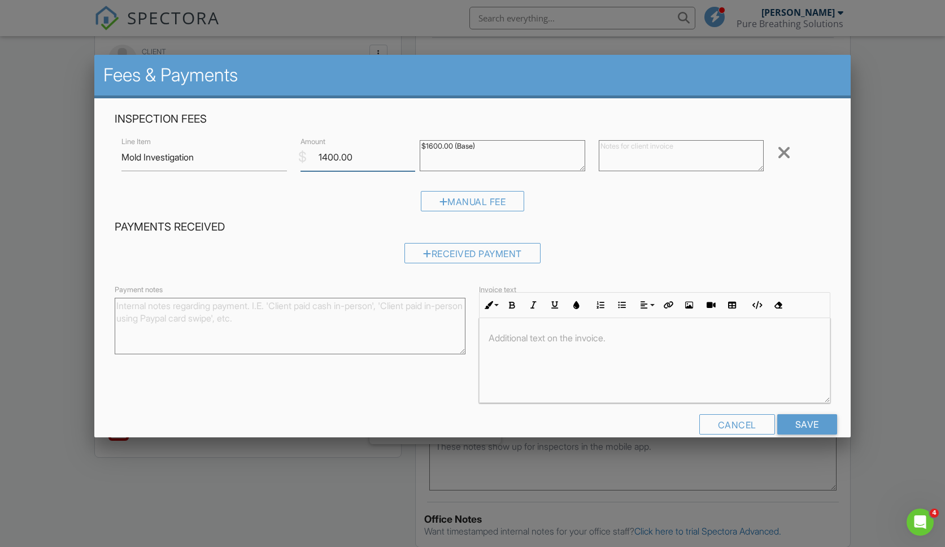
click at [331, 158] on input "1400.00" at bounding box center [357, 157] width 115 height 28
type input "0.00"
click at [825, 426] on input "Save" at bounding box center [807, 424] width 60 height 20
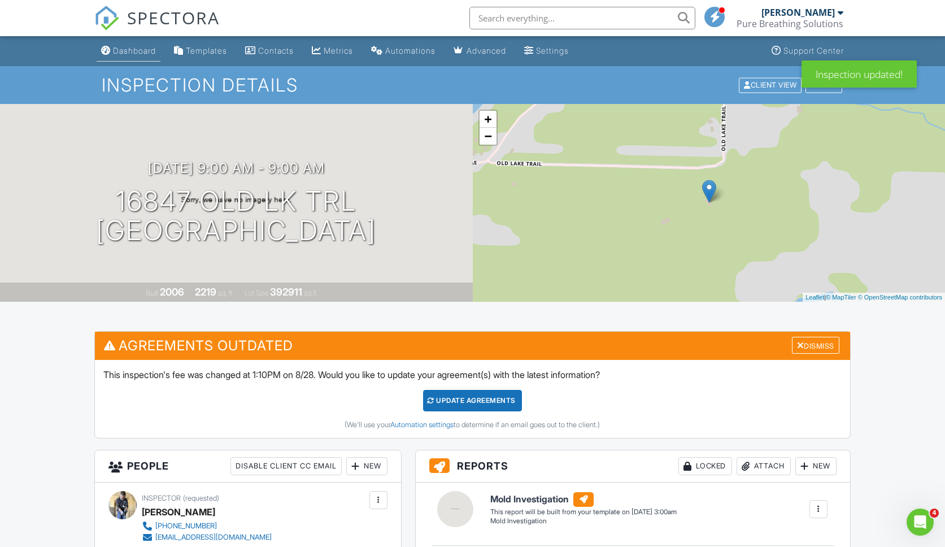
click at [142, 56] on link "Dashboard" at bounding box center [129, 51] width 64 height 21
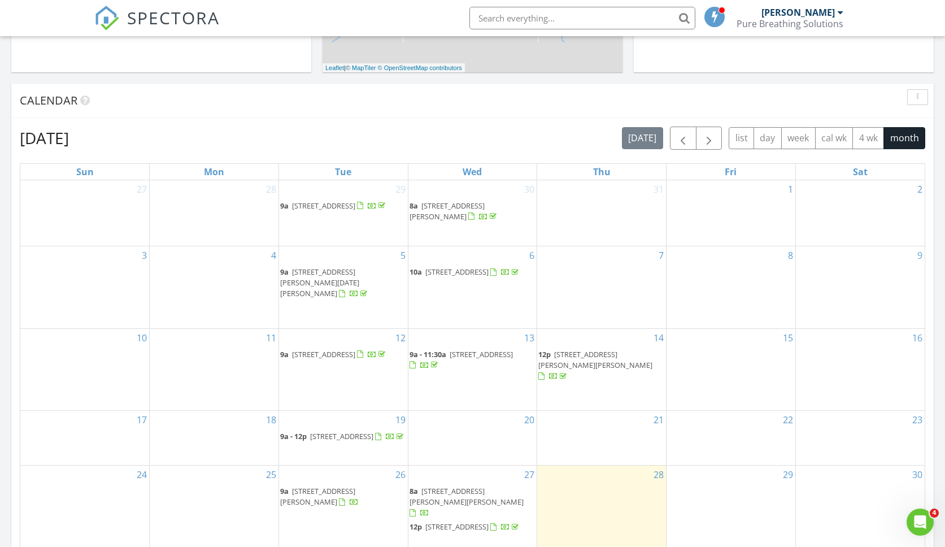
scroll to position [359, 0]
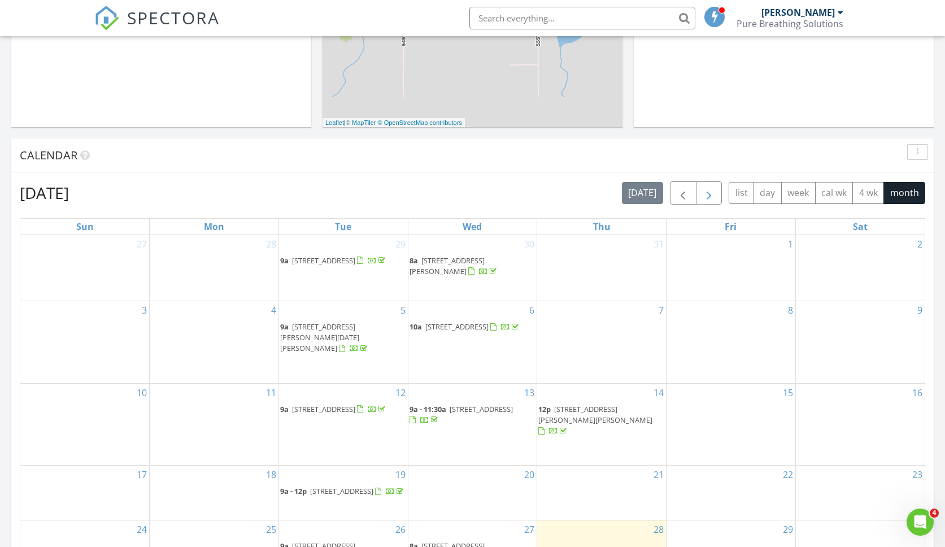
click at [709, 195] on span "button" at bounding box center [709, 193] width 14 height 14
